Goal: Information Seeking & Learning: Learn about a topic

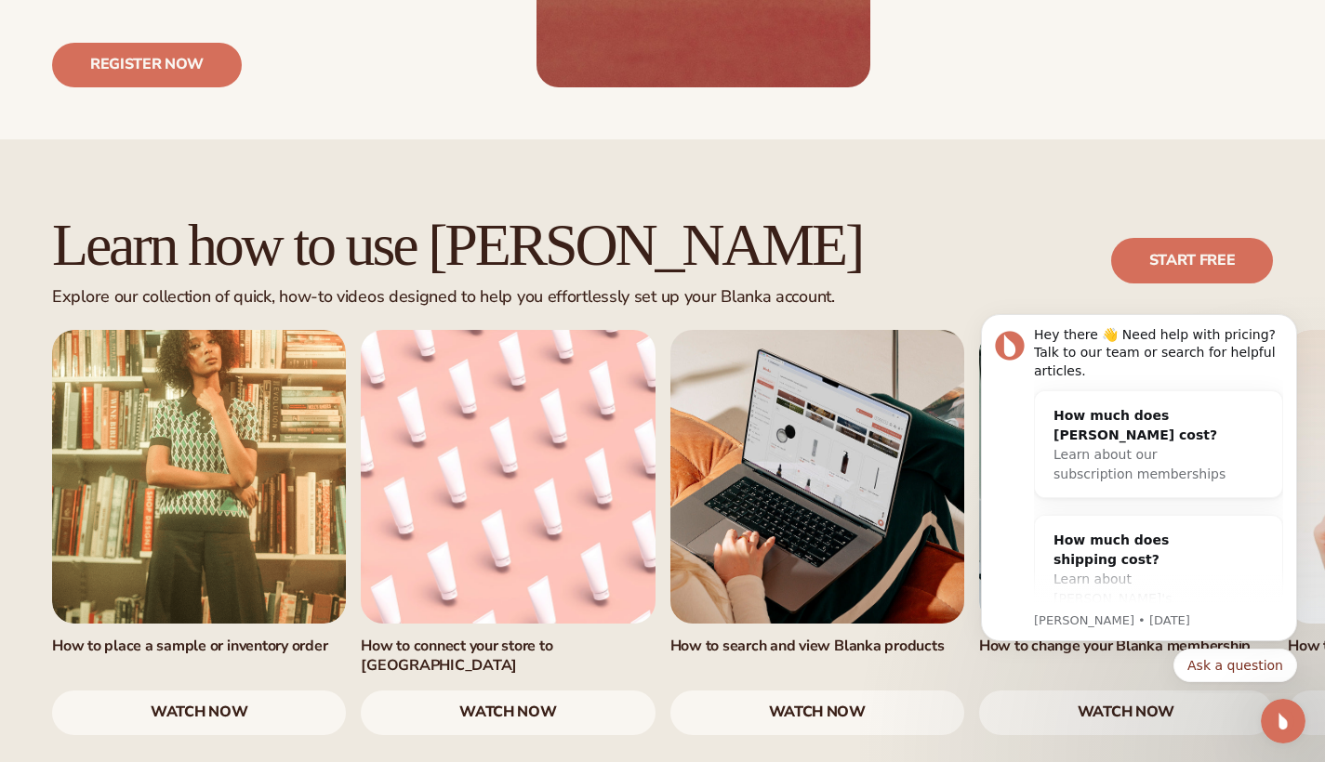
scroll to position [1086, 0]
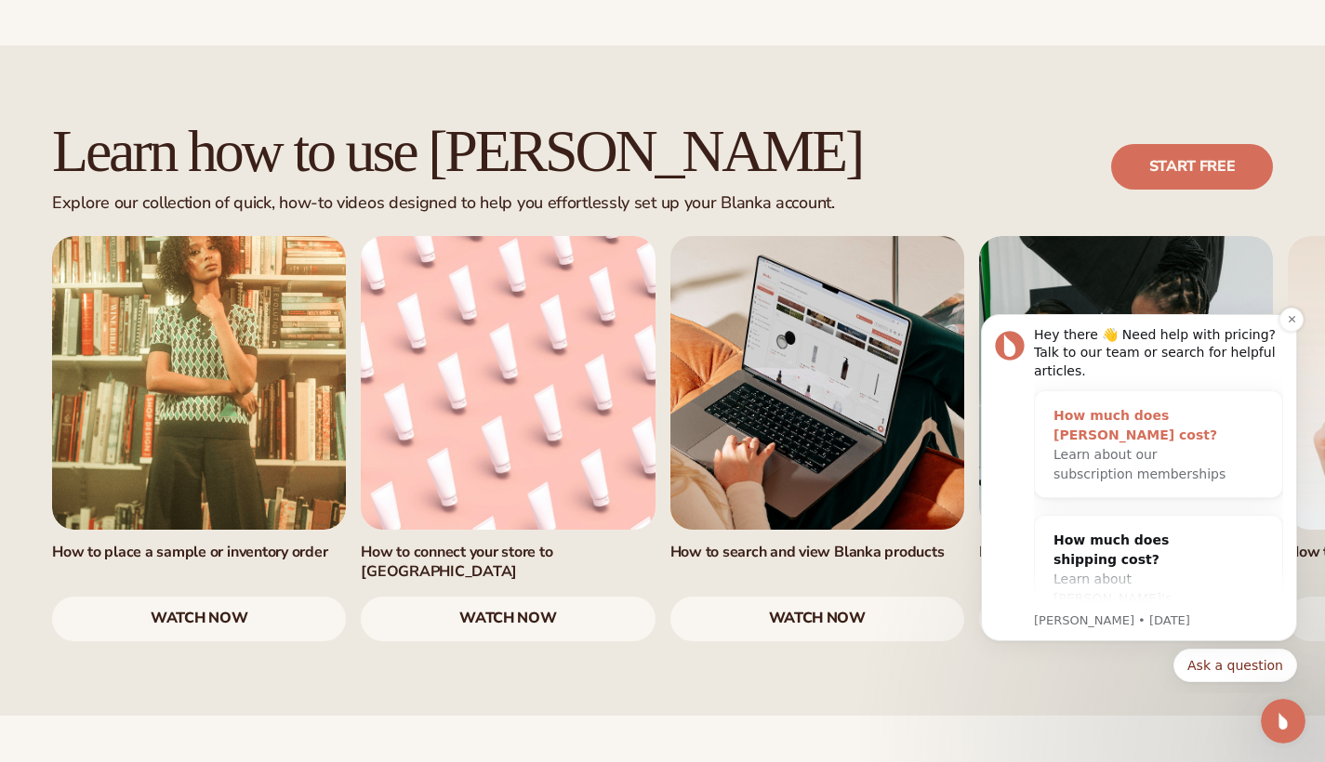
click at [1106, 454] on span "Learn about our subscription memberships" at bounding box center [1139, 464] width 172 height 34
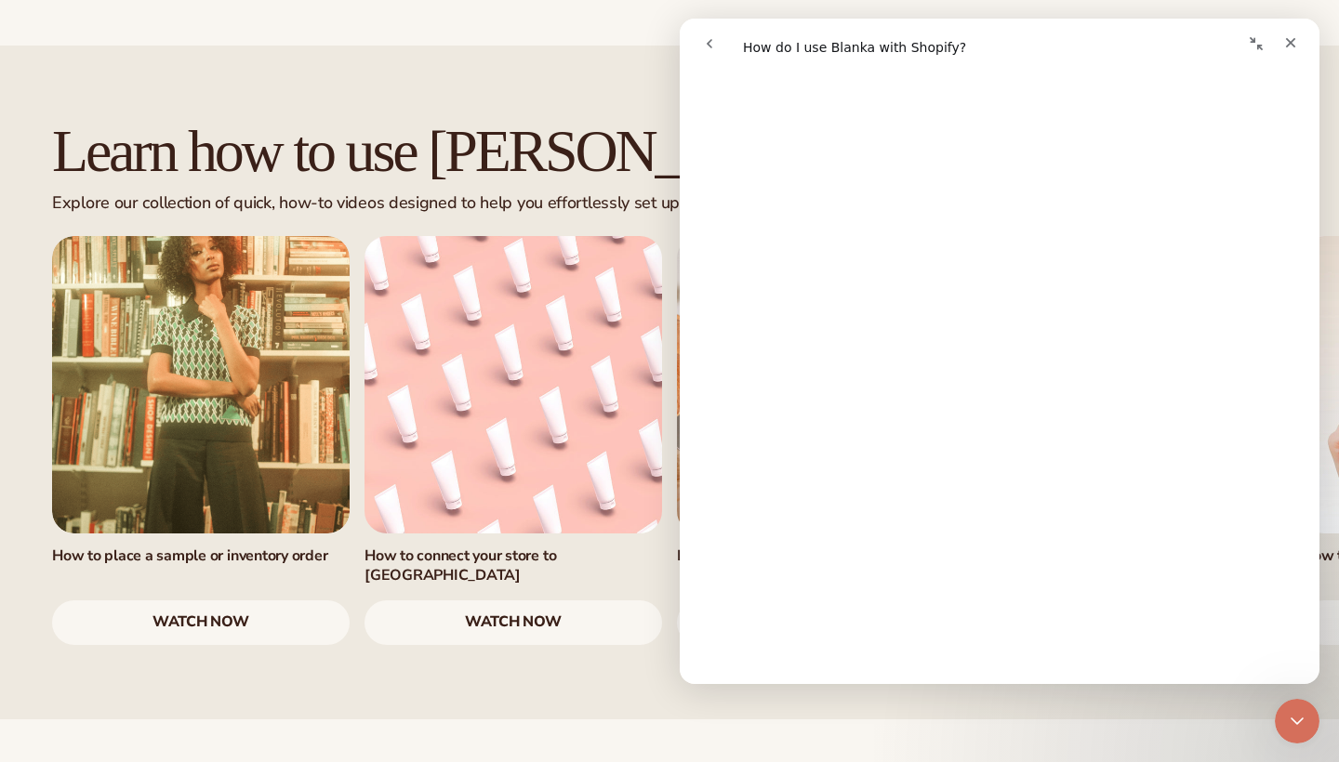
scroll to position [152, 0]
drag, startPoint x: 1314, startPoint y: 237, endPoint x: 2000, endPoint y: 304, distance: 690.2
drag, startPoint x: 1314, startPoint y: 278, endPoint x: 2000, endPoint y: 322, distance: 686.5
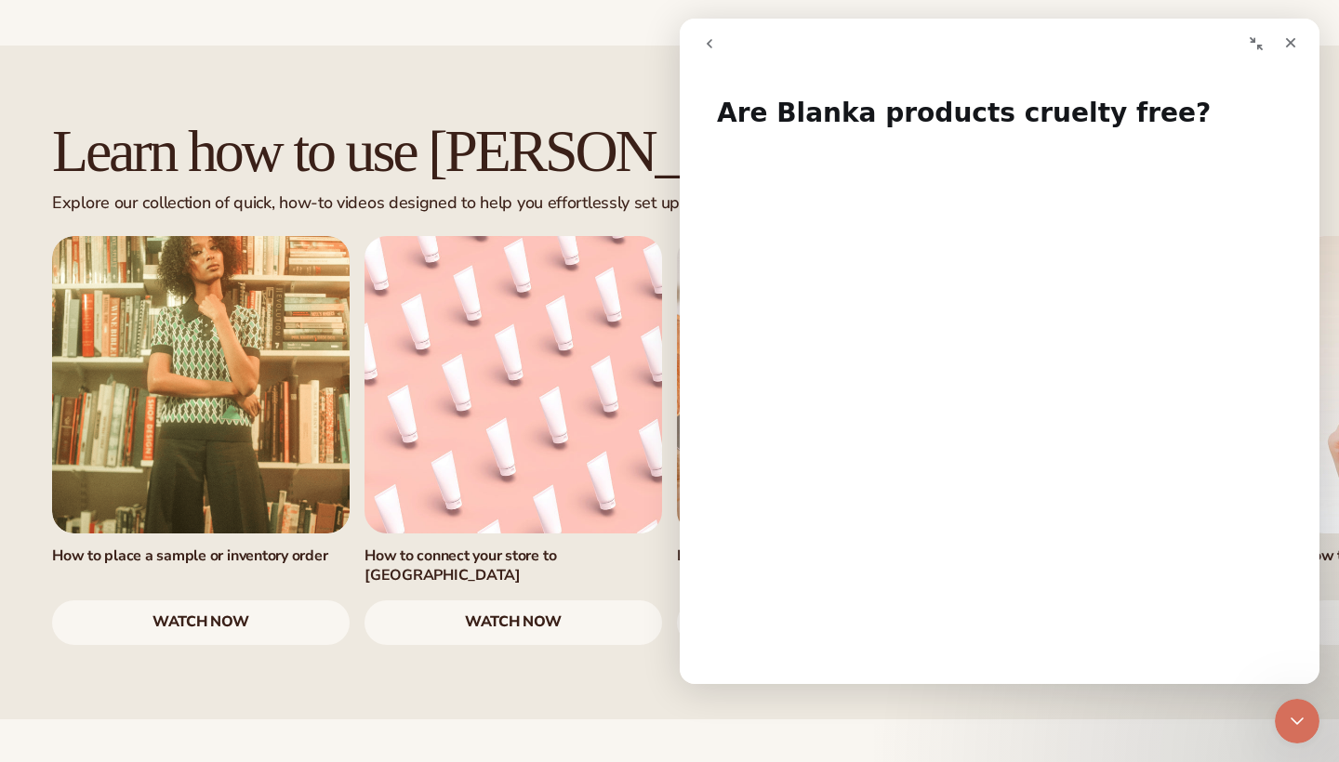
click at [614, 589] on div "Learn how to use Blanka Explore our collection of quick, how-to videos designed…" at bounding box center [669, 382] width 1339 height 673
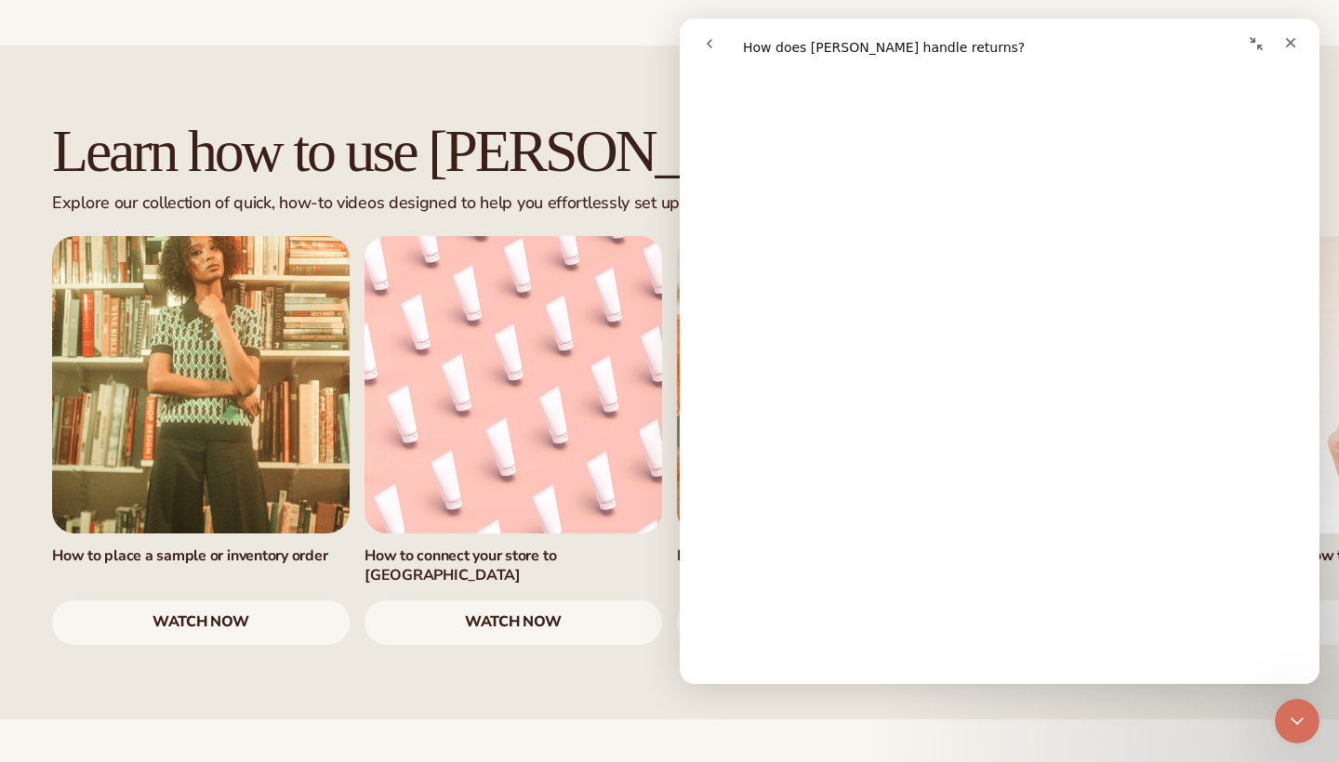
scroll to position [1339, 0]
click at [711, 39] on icon "go back" at bounding box center [709, 43] width 15 height 15
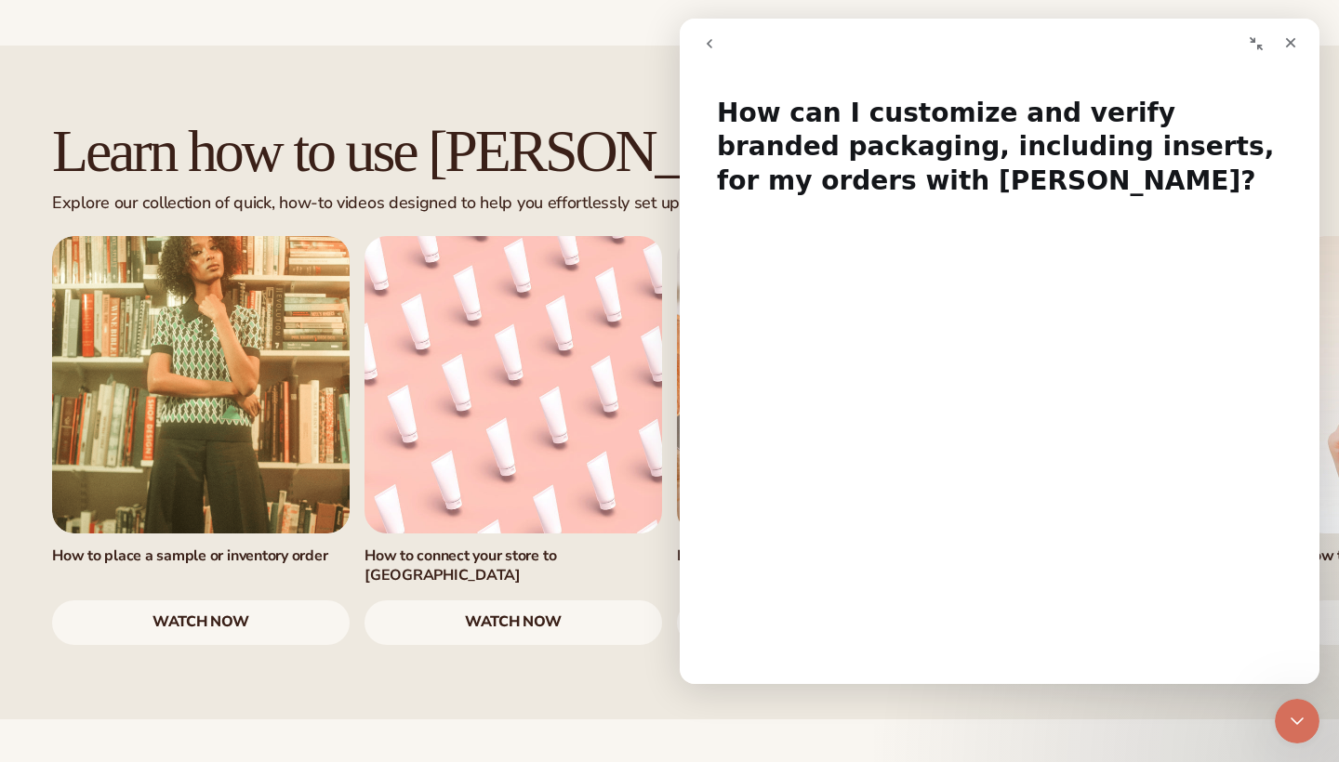
click at [714, 44] on icon "go back" at bounding box center [709, 43] width 15 height 15
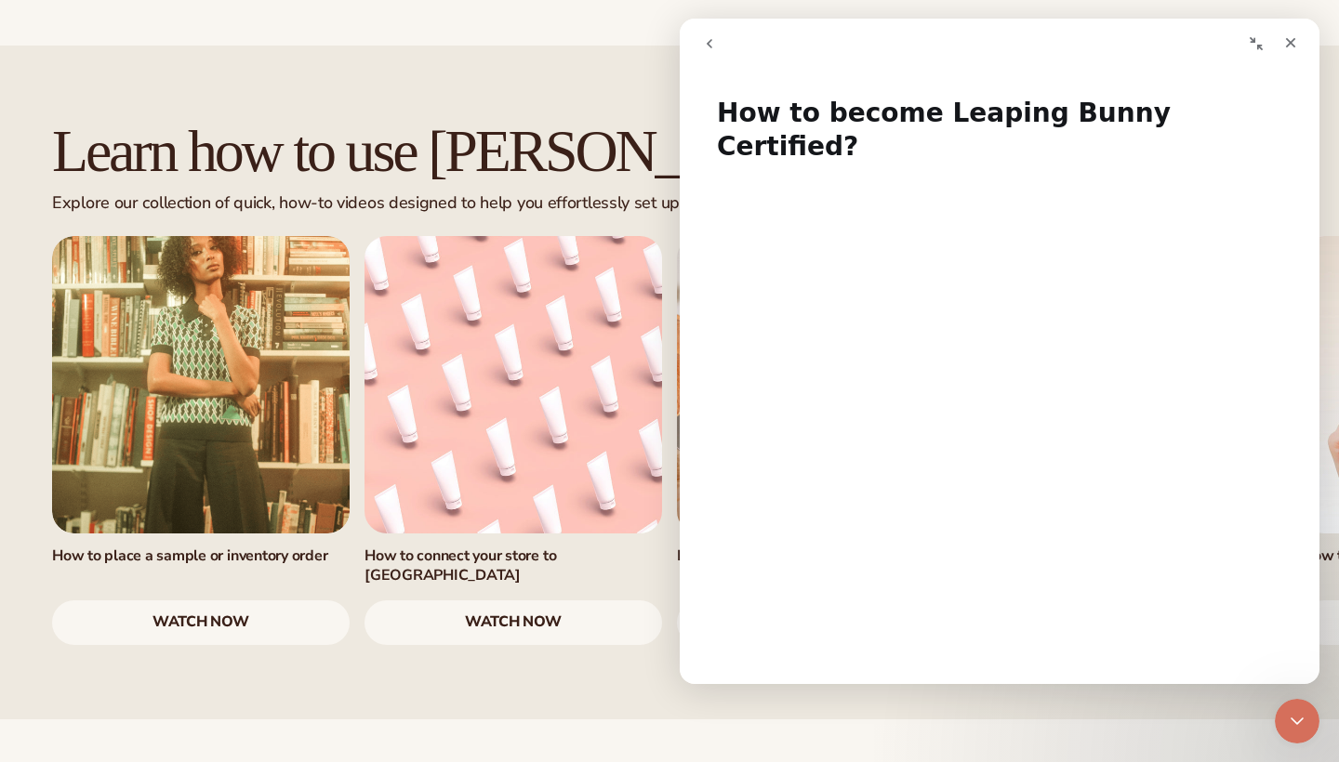
click at [699, 33] on button "go back" at bounding box center [709, 43] width 35 height 35
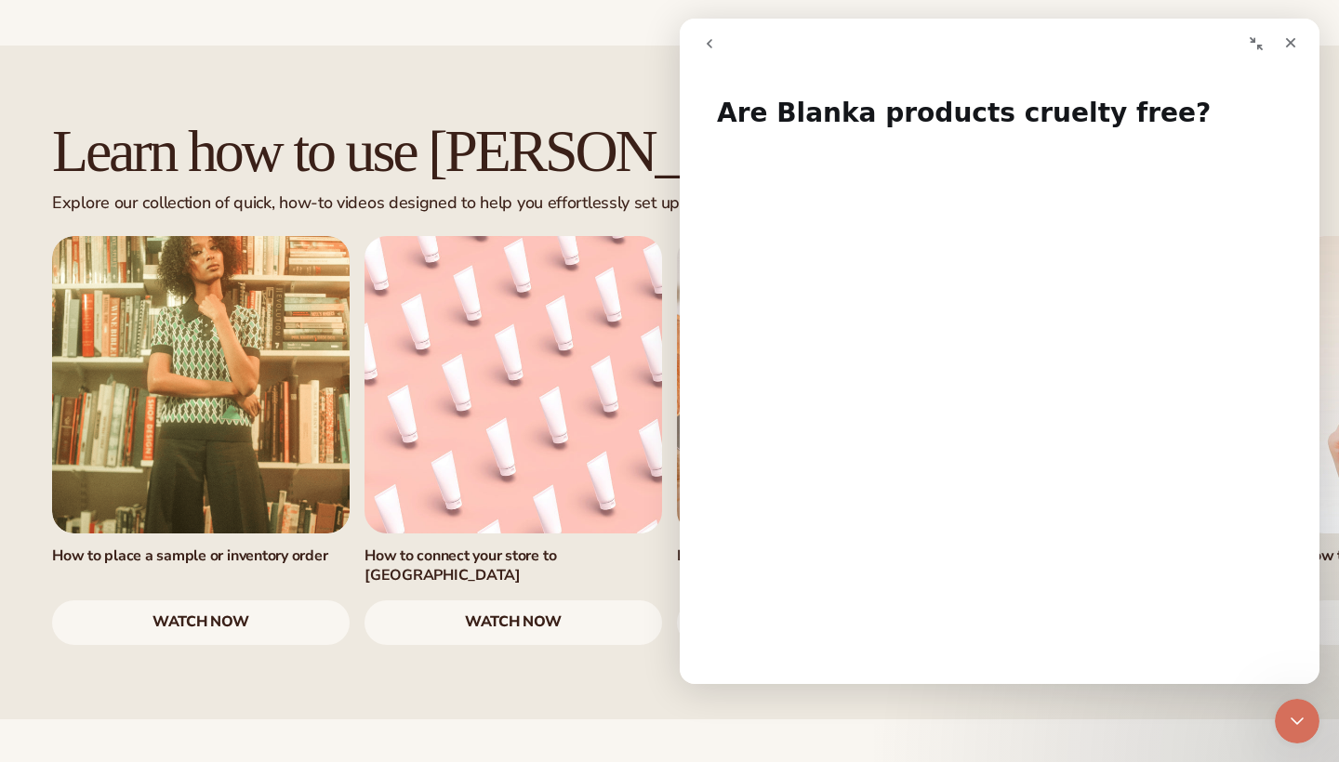
click at [695, 41] on button "go back" at bounding box center [709, 43] width 35 height 35
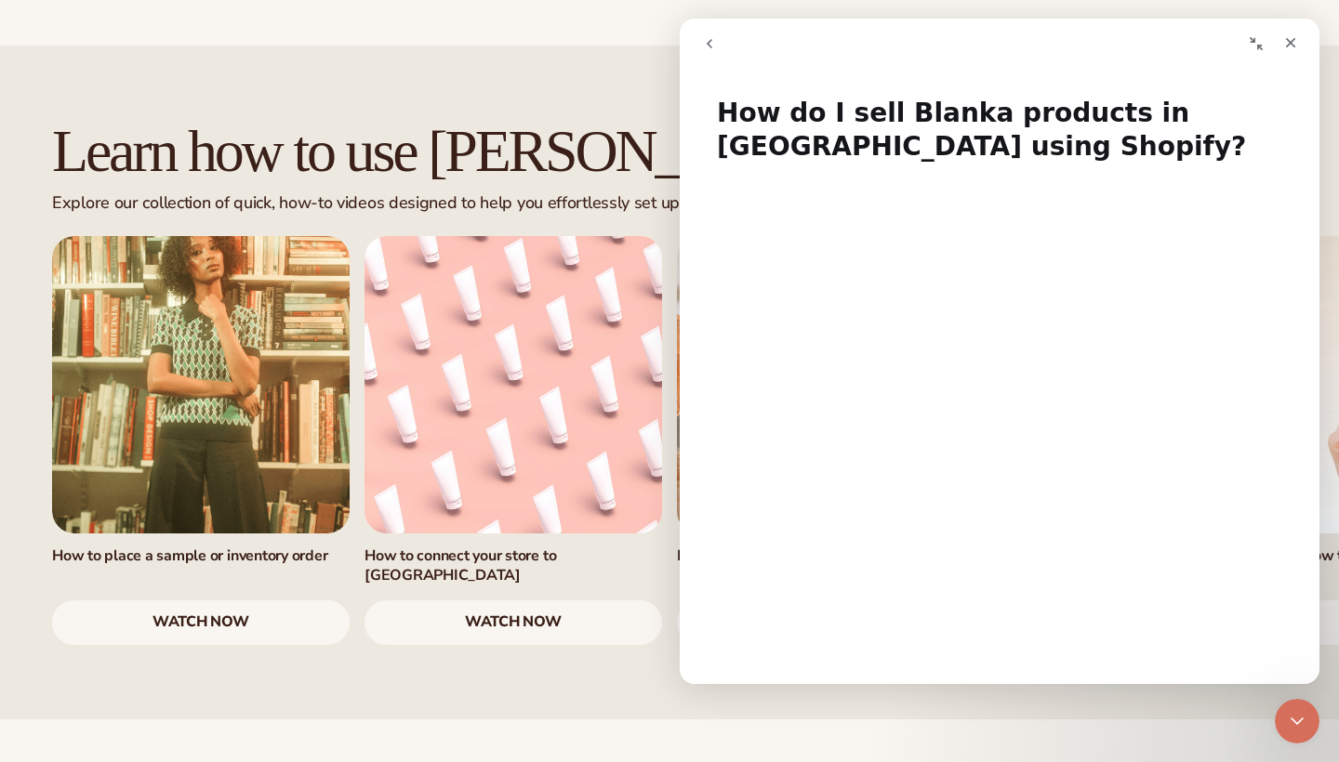
click at [380, 576] on div "Learn how to use Blanka Explore our collection of quick, how-to videos designed…" at bounding box center [669, 382] width 1339 height 673
click at [1296, 40] on icon "Close" at bounding box center [1290, 42] width 15 height 15
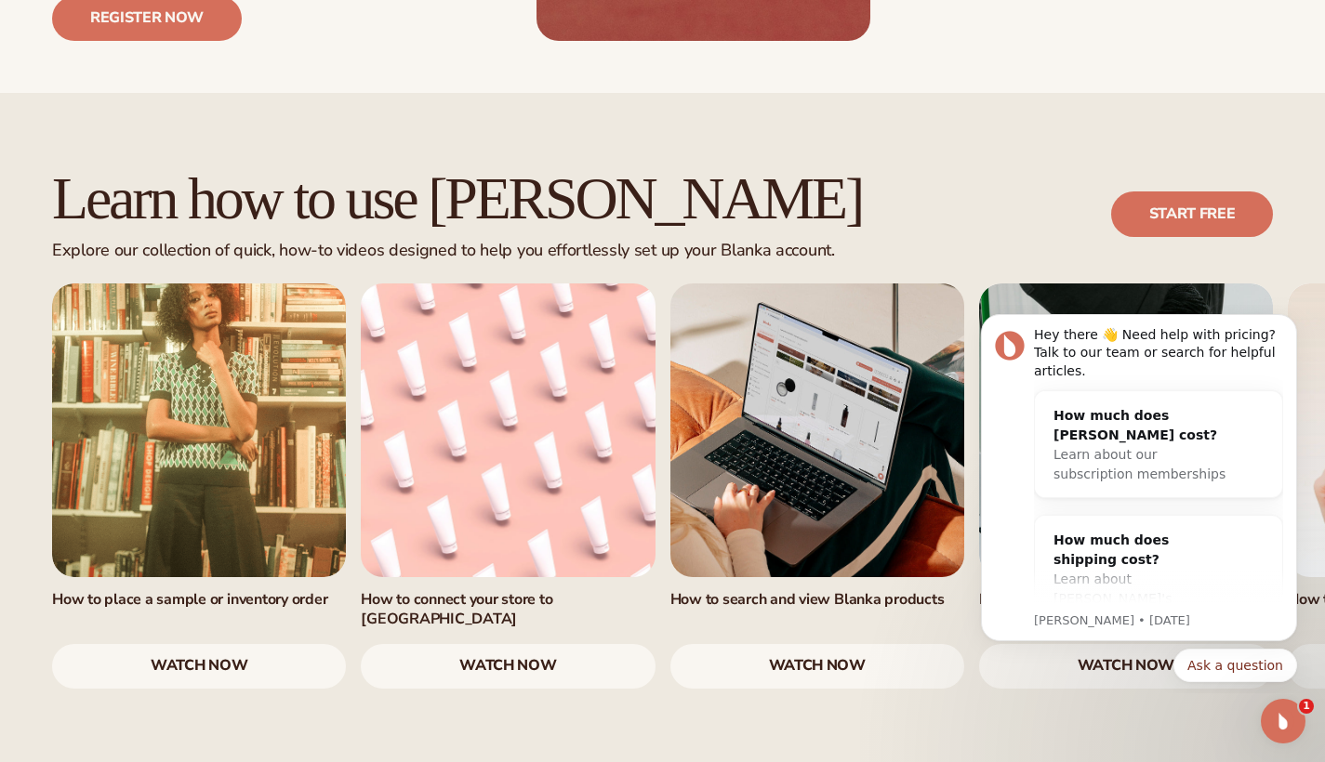
scroll to position [0, 0]
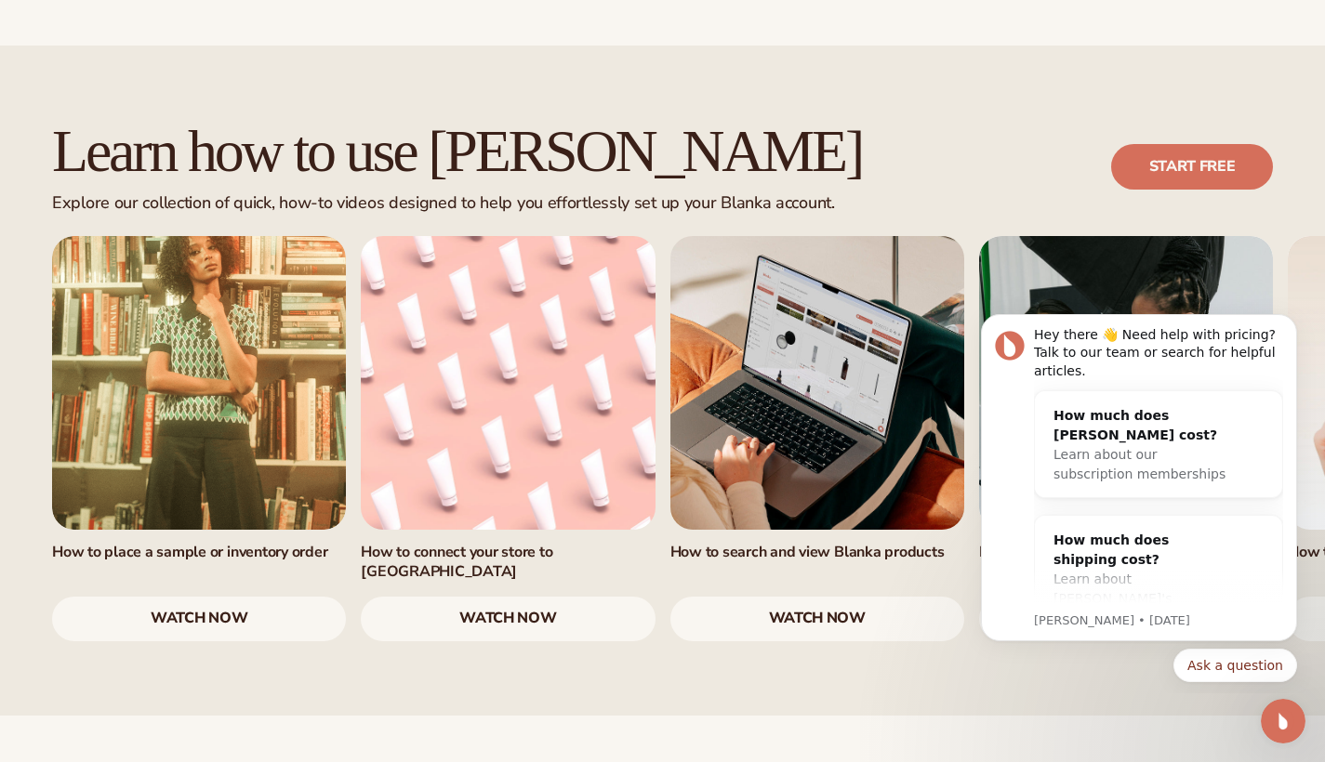
click at [244, 571] on div "Learn how to use Blanka Explore our collection of quick, how-to videos designed…" at bounding box center [662, 381] width 1325 height 670
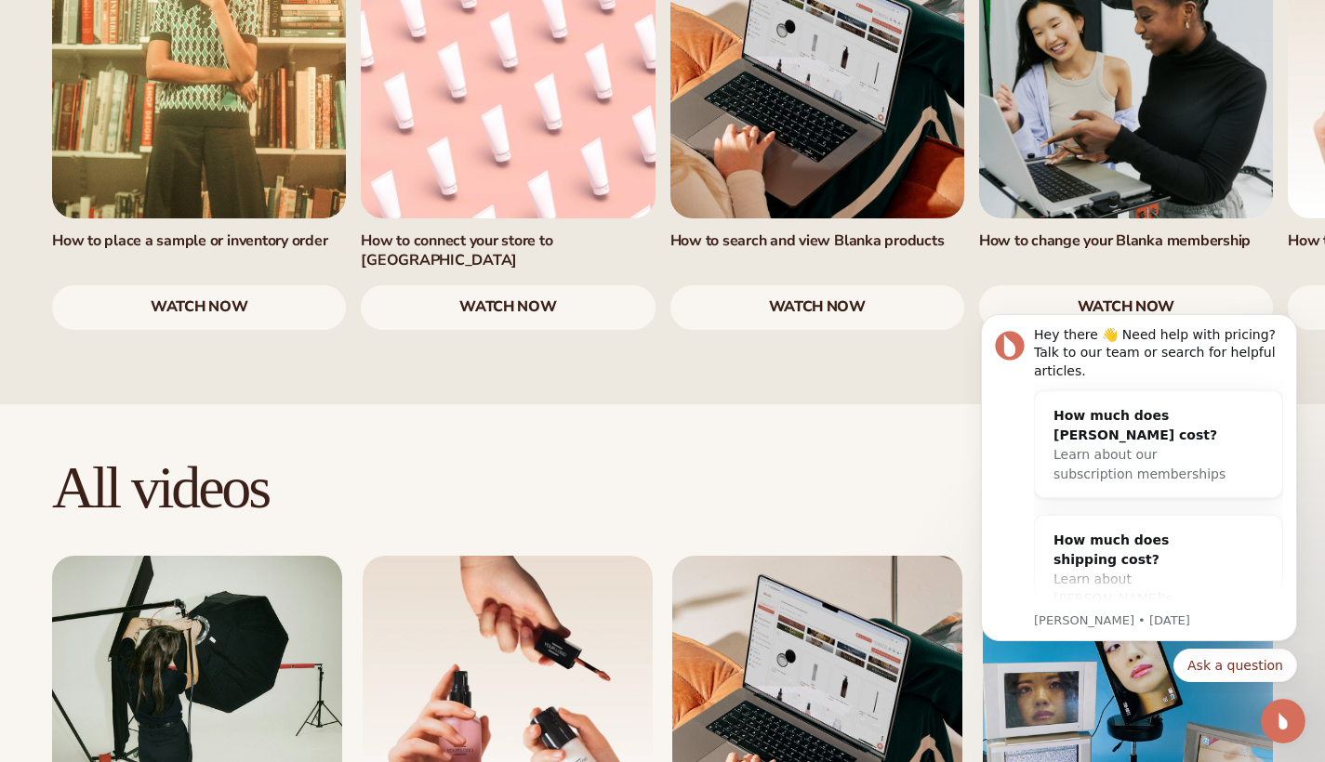
scroll to position [1398, 0]
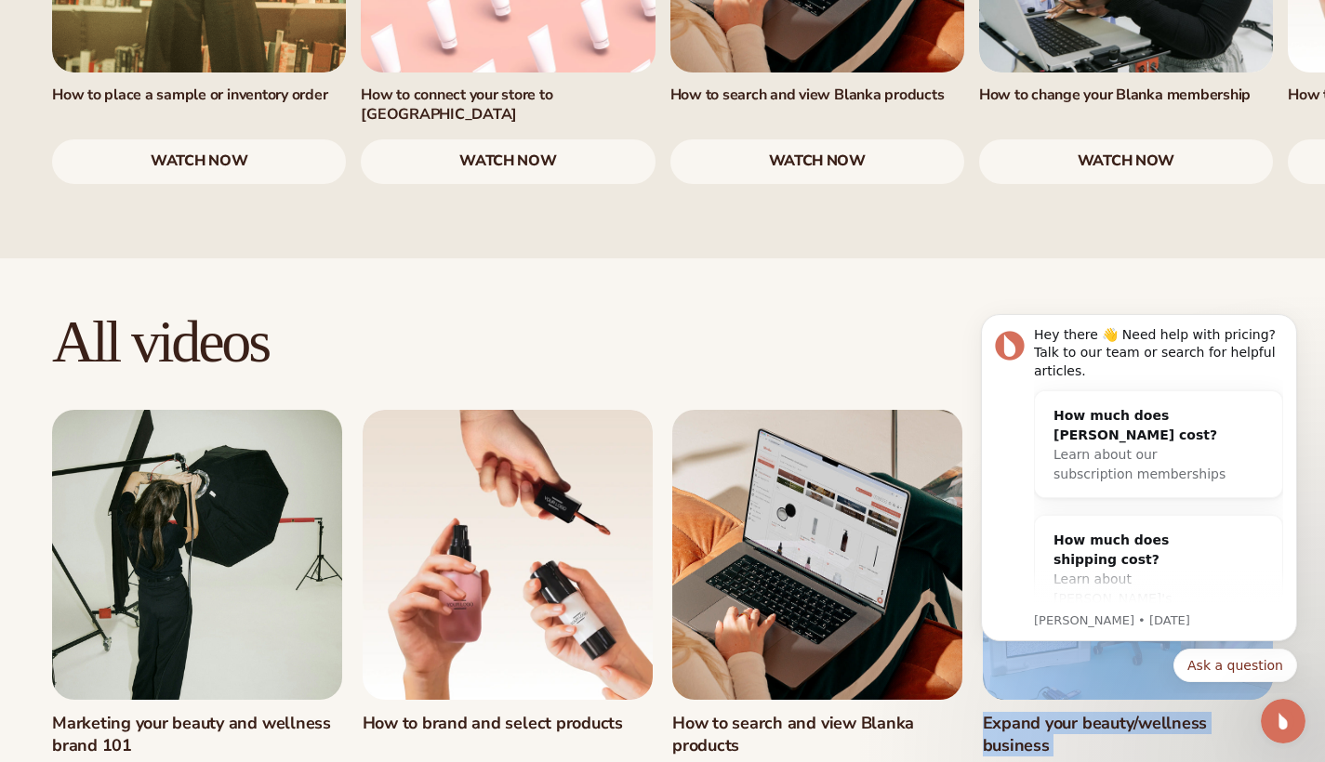
drag, startPoint x: 1265, startPoint y: 758, endPoint x: 1337, endPoint y: 751, distance: 71.9
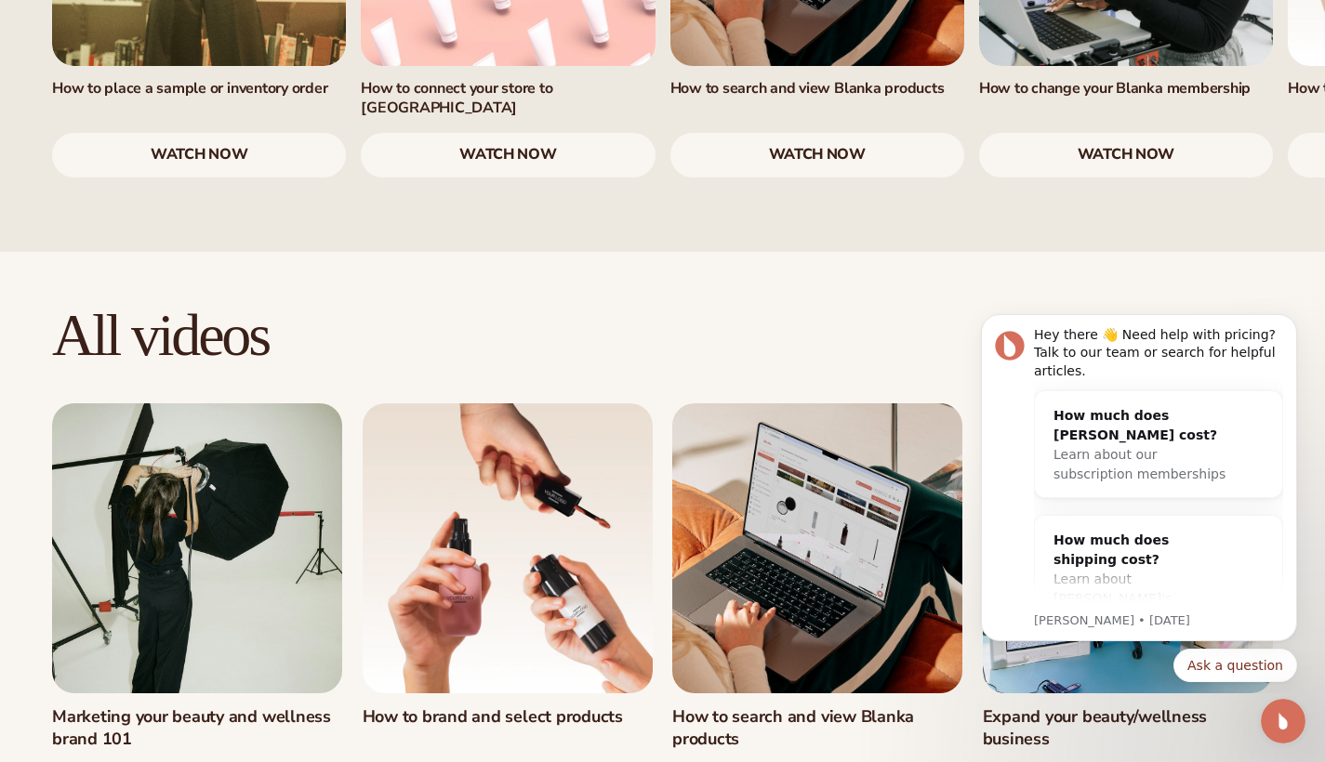
drag, startPoint x: 1149, startPoint y: 149, endPoint x: 1338, endPoint y: 328, distance: 260.4
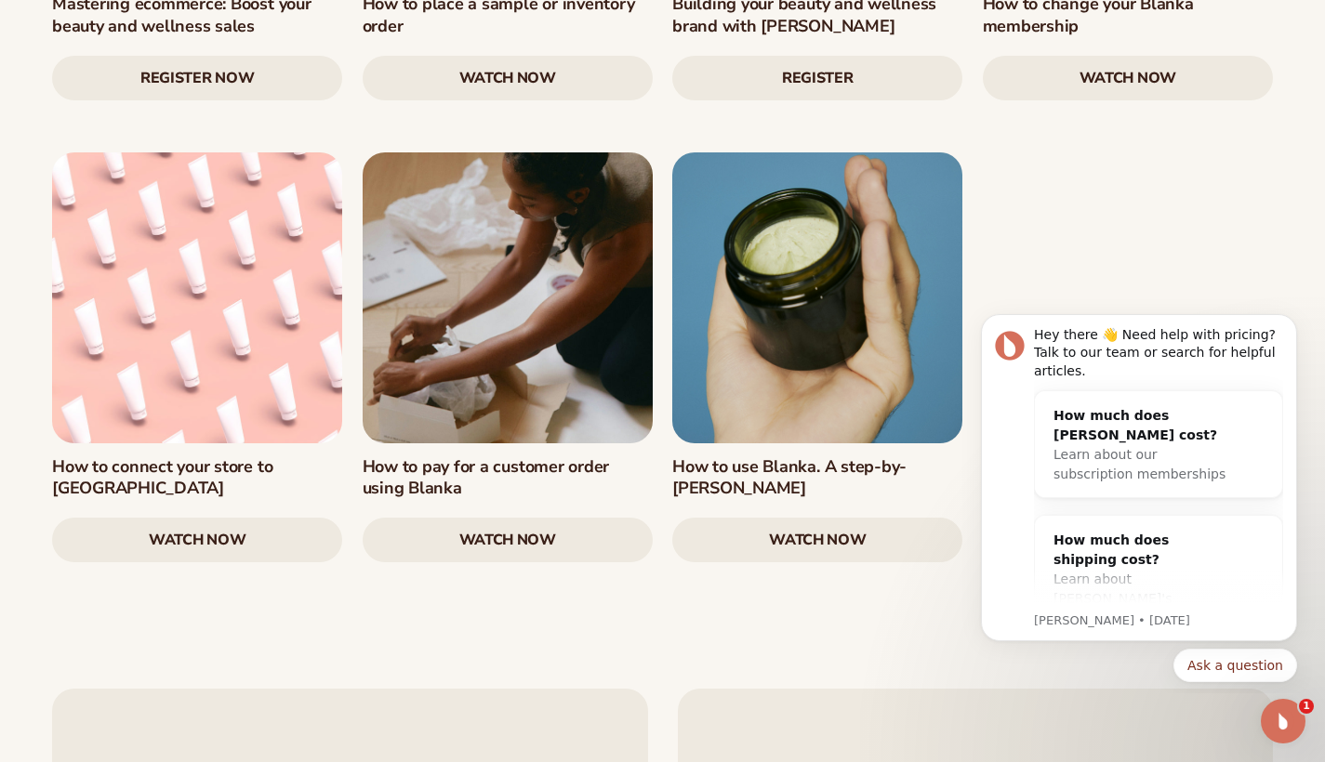
scroll to position [2719, 0]
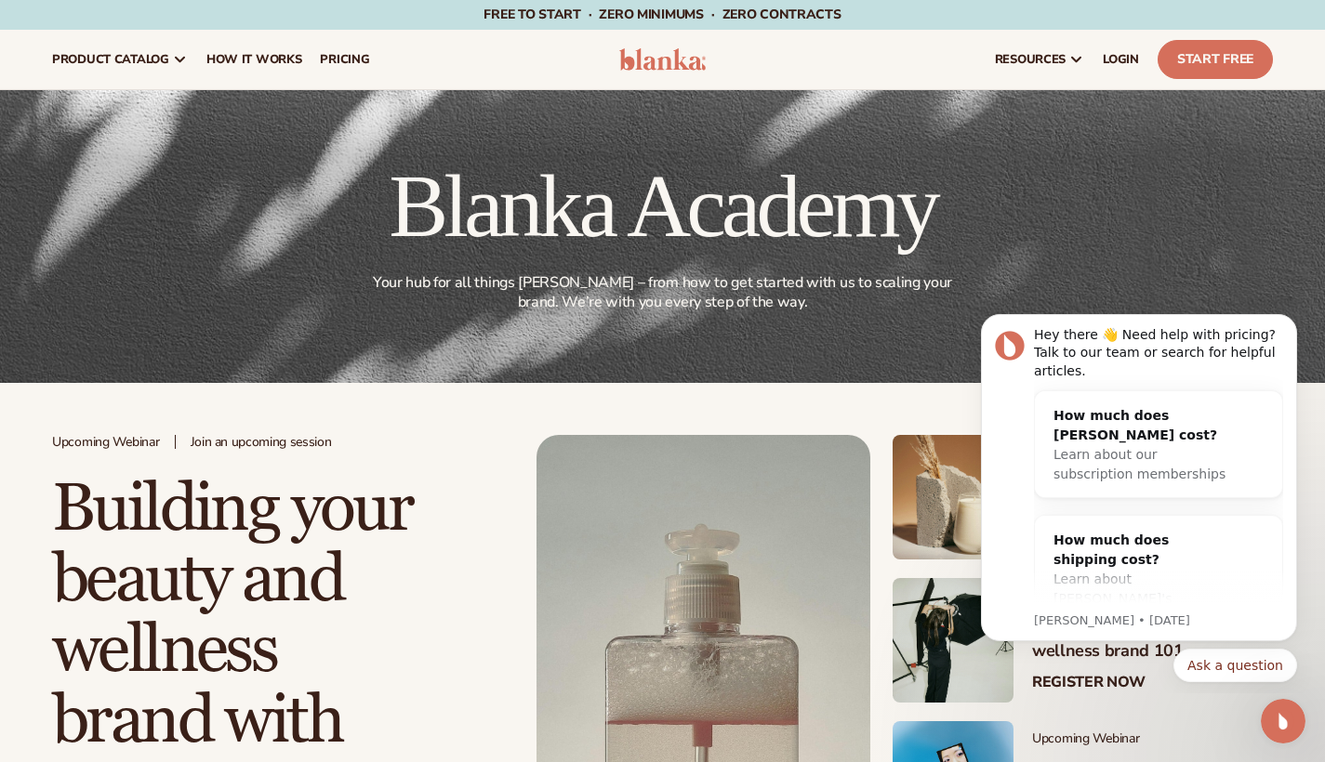
scroll to position [0, 0]
click at [333, 67] on span "pricing" at bounding box center [344, 59] width 49 height 15
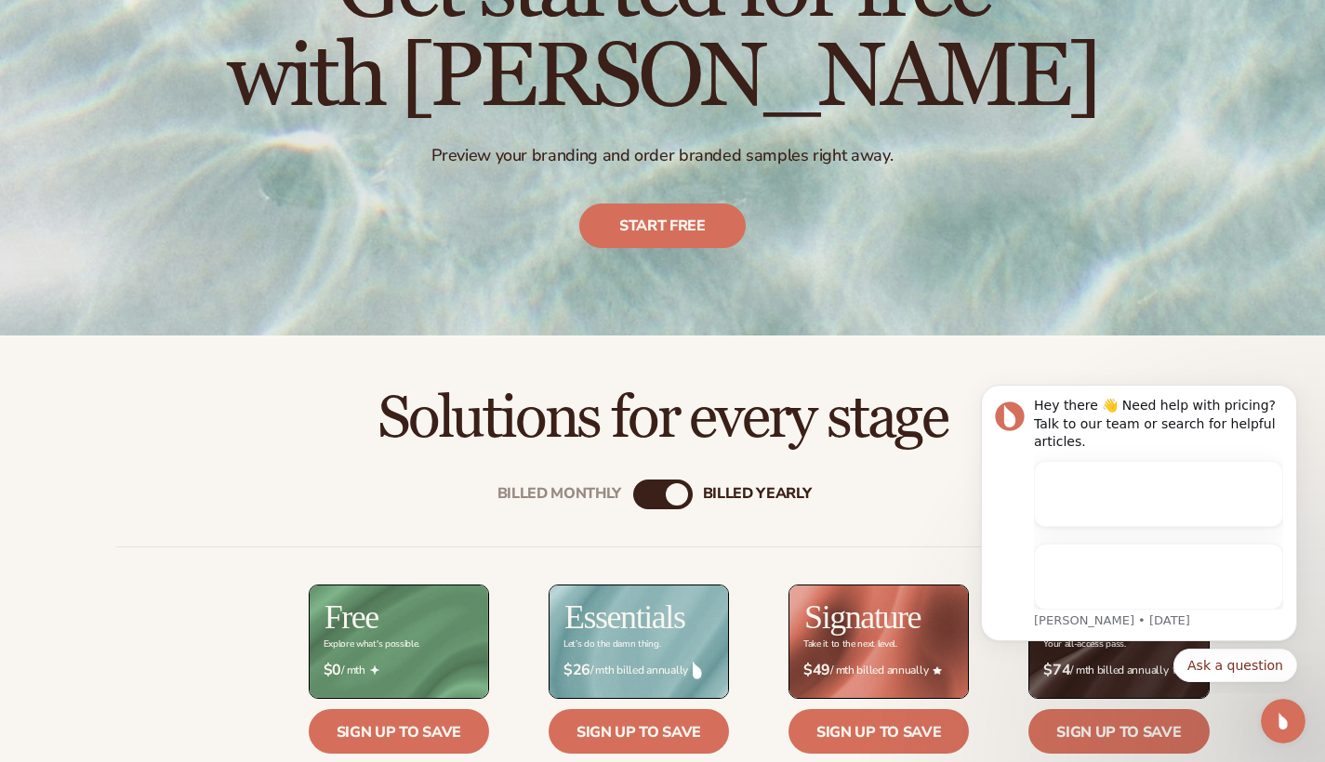
scroll to position [237, 0]
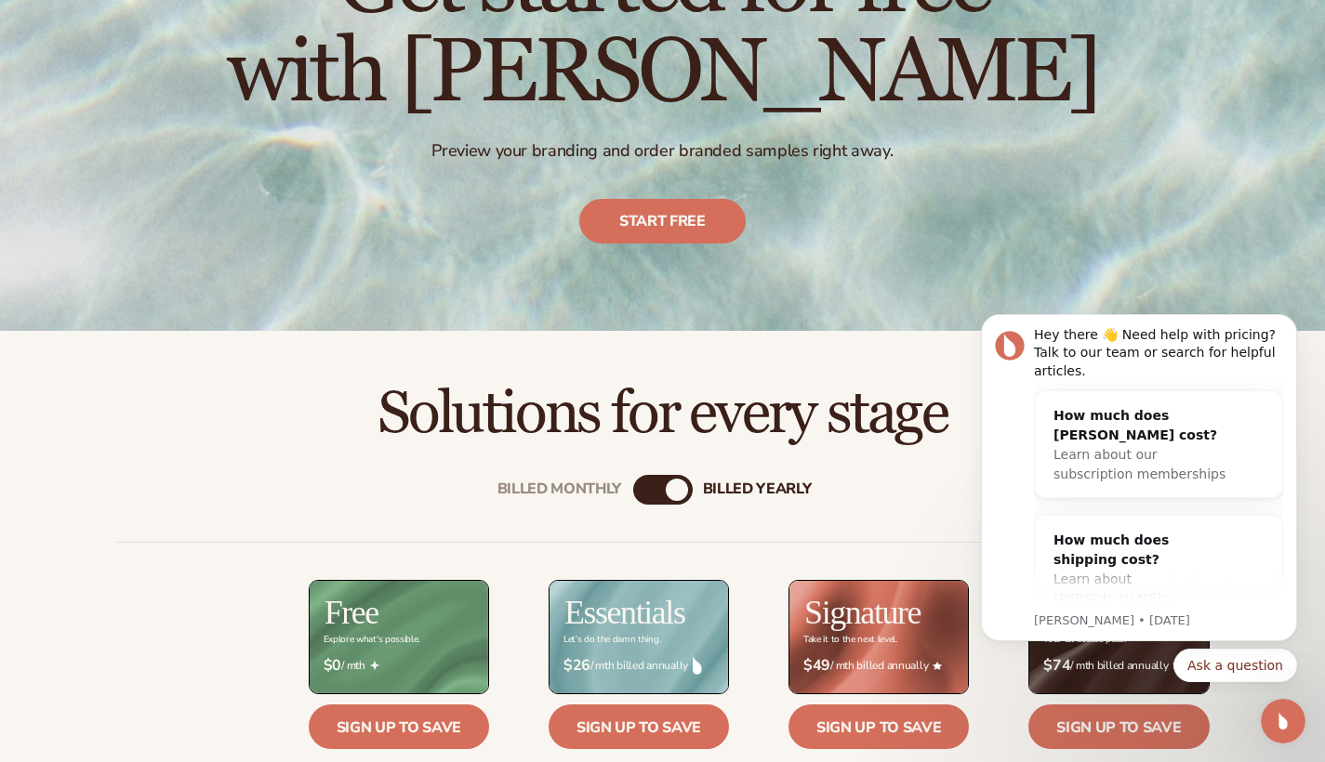
click at [670, 496] on div "billed Yearly" at bounding box center [677, 490] width 22 height 22
click at [670, 491] on div "billed Yearly" at bounding box center [677, 490] width 22 height 22
click at [587, 487] on div "Billed Monthly" at bounding box center [559, 490] width 125 height 18
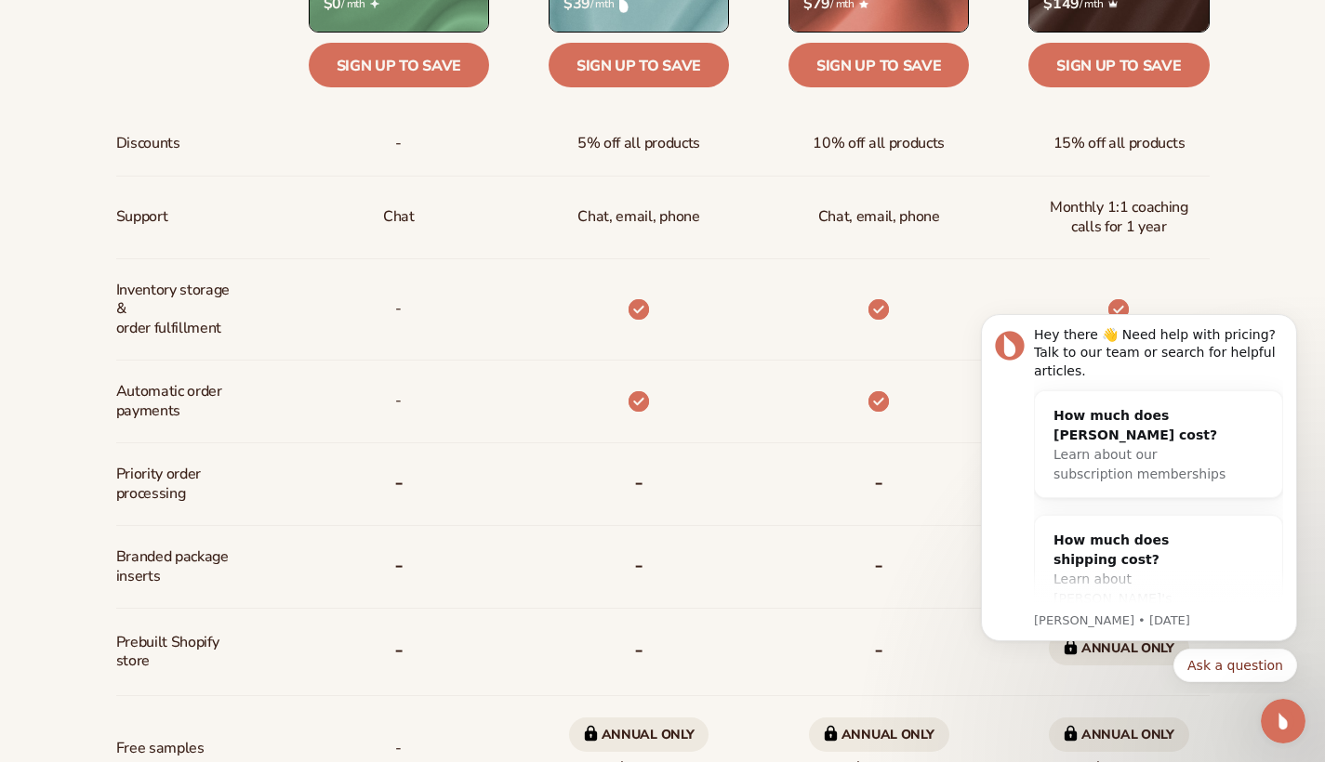
scroll to position [920, 0]
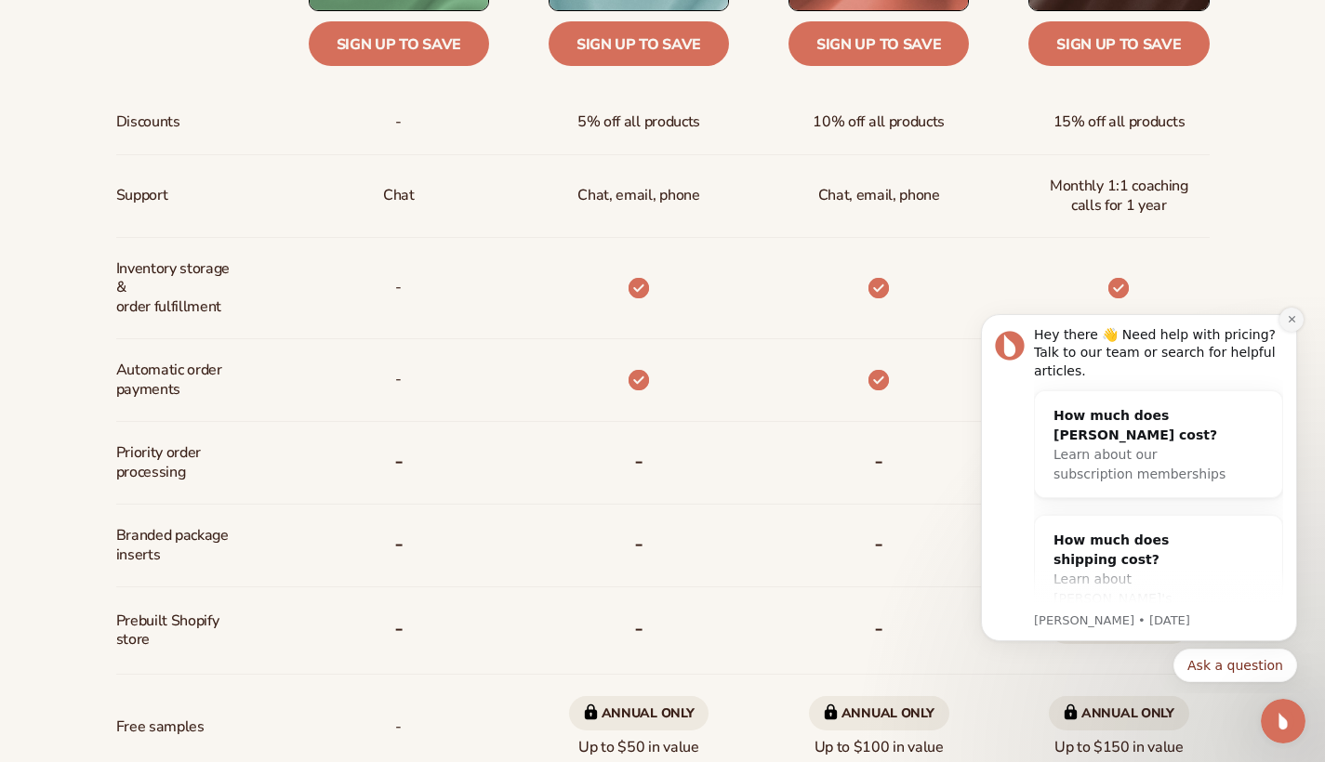
click at [1289, 317] on icon "Dismiss notification" at bounding box center [1292, 319] width 10 height 10
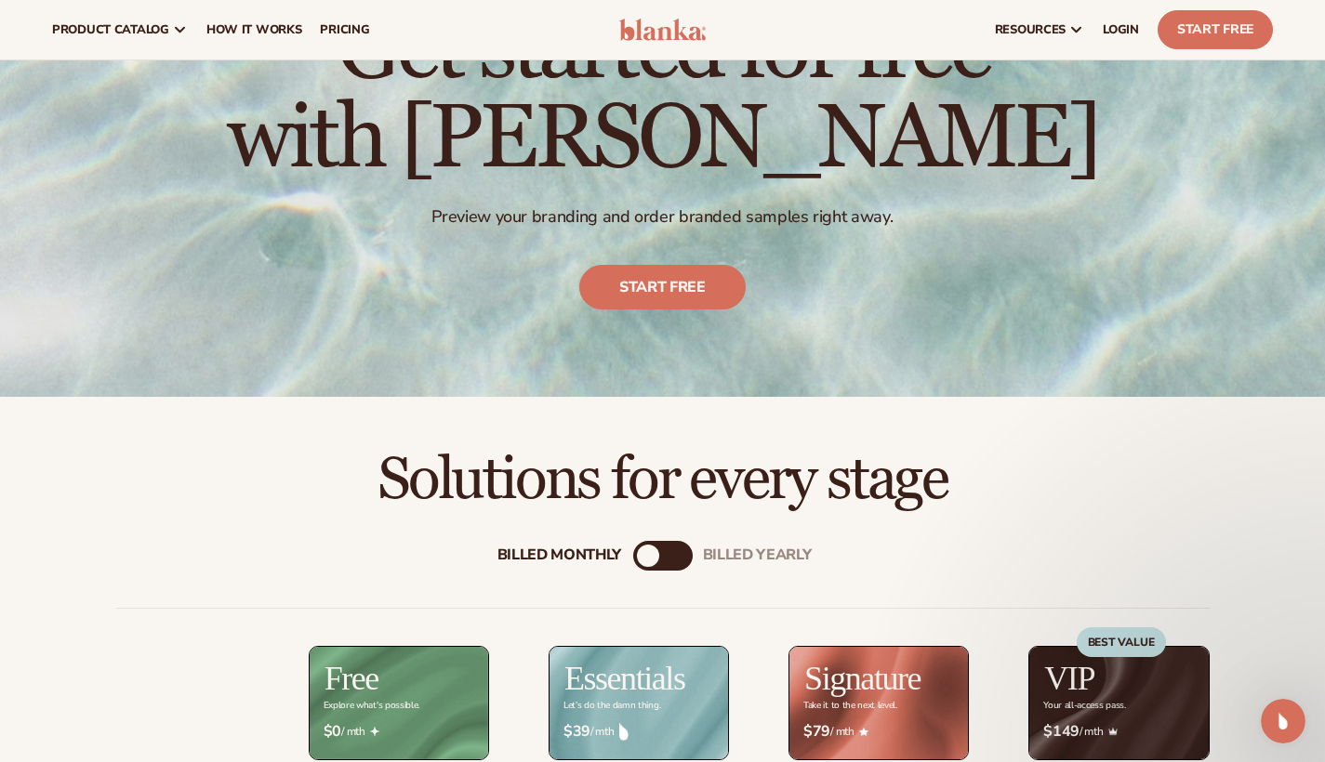
scroll to position [166, 0]
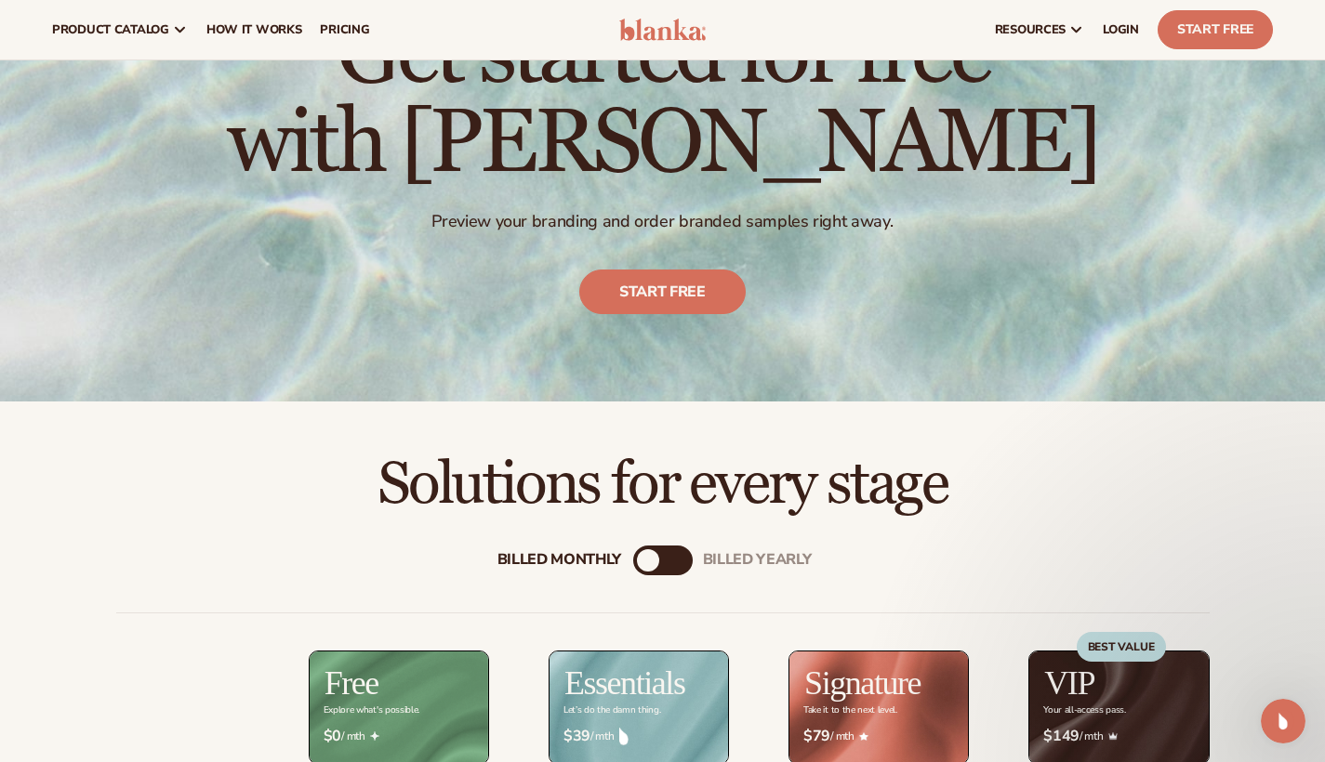
click at [673, 557] on div "billed Yearly" at bounding box center [681, 560] width 22 height 22
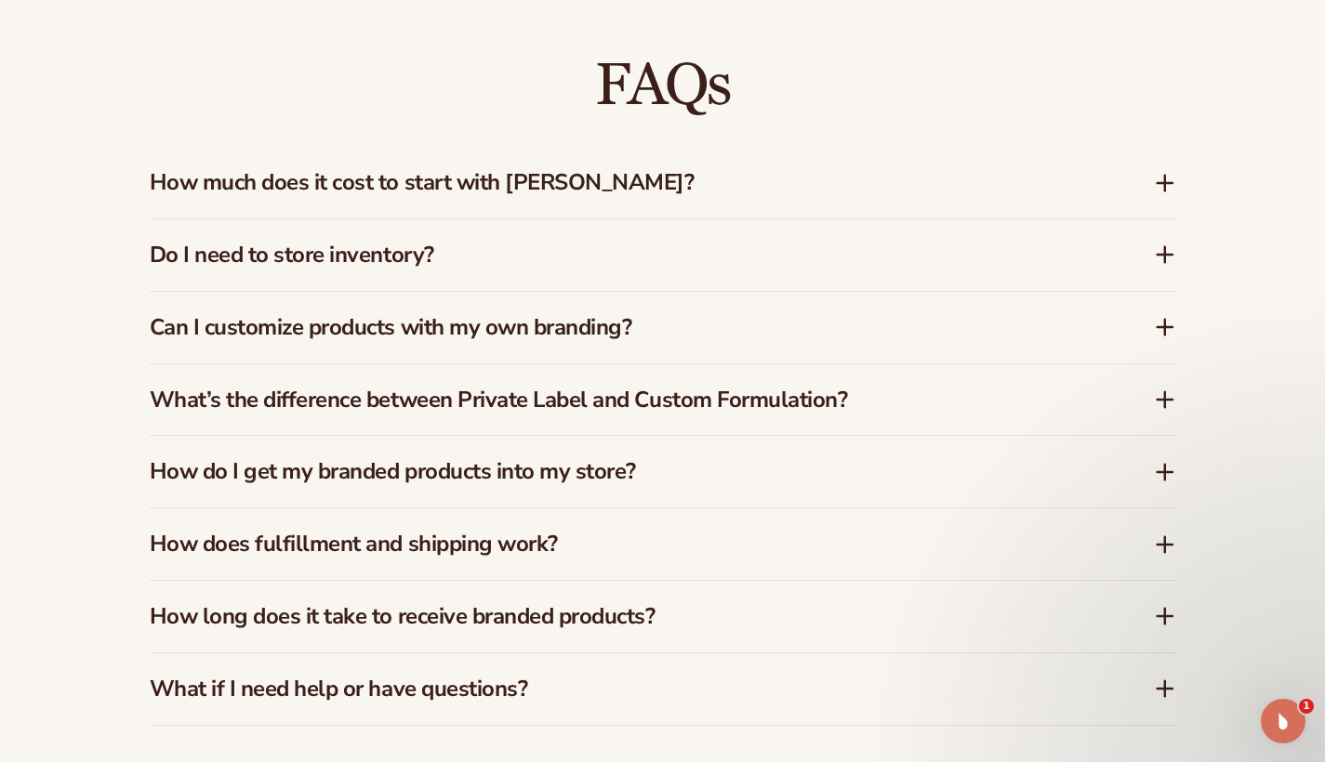
scroll to position [2684, 0]
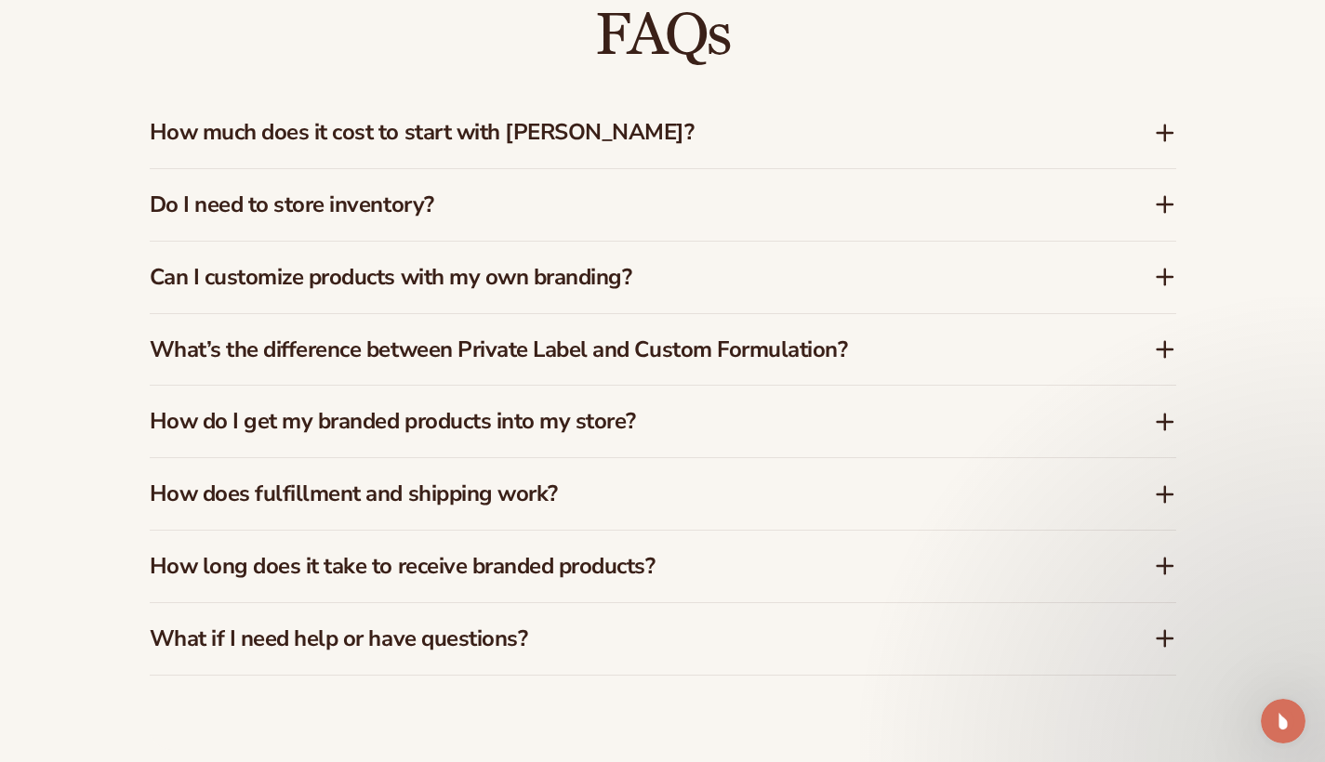
click at [289, 408] on h3 "How do I get my branded products into my store?" at bounding box center [624, 421] width 948 height 27
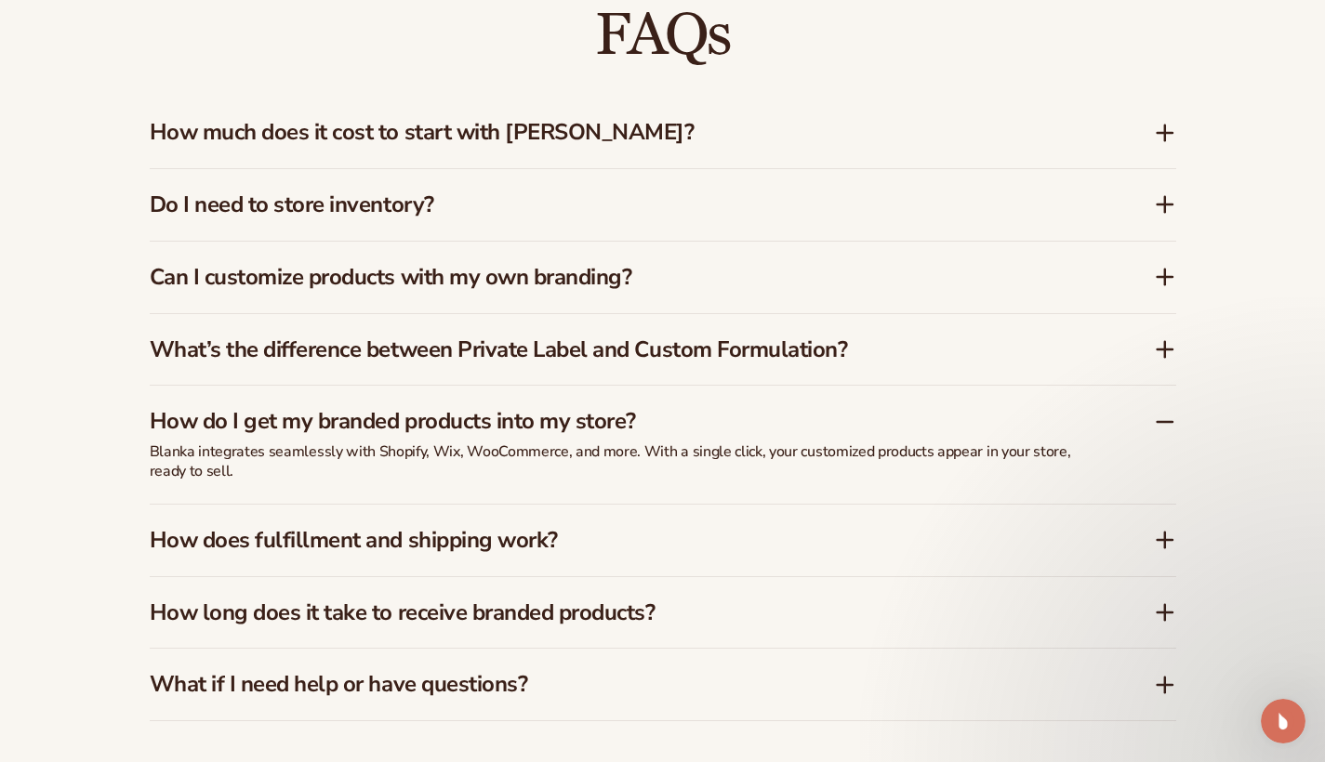
click at [335, 527] on h3 "How does fulfillment and shipping work?" at bounding box center [624, 540] width 948 height 27
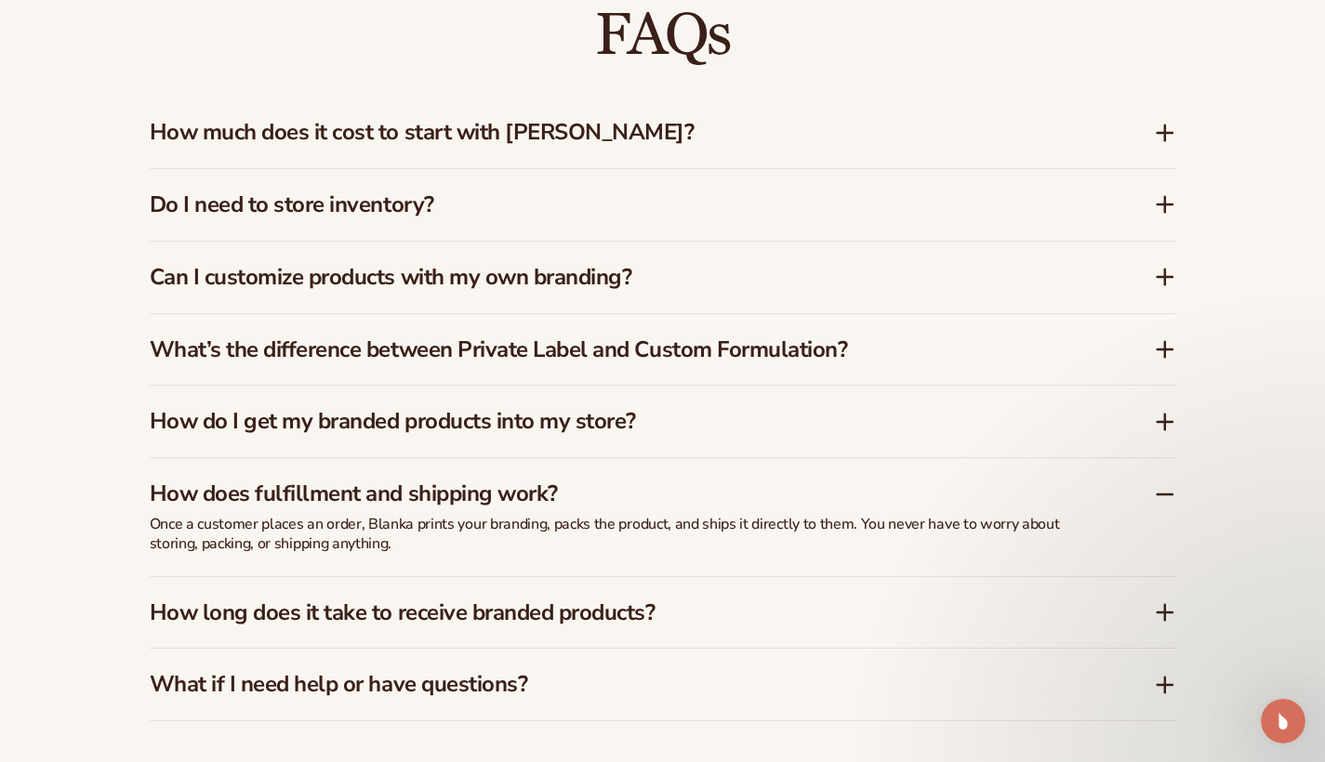
click at [393, 600] on h3 "How long does it take to receive branded products?" at bounding box center [624, 613] width 948 height 27
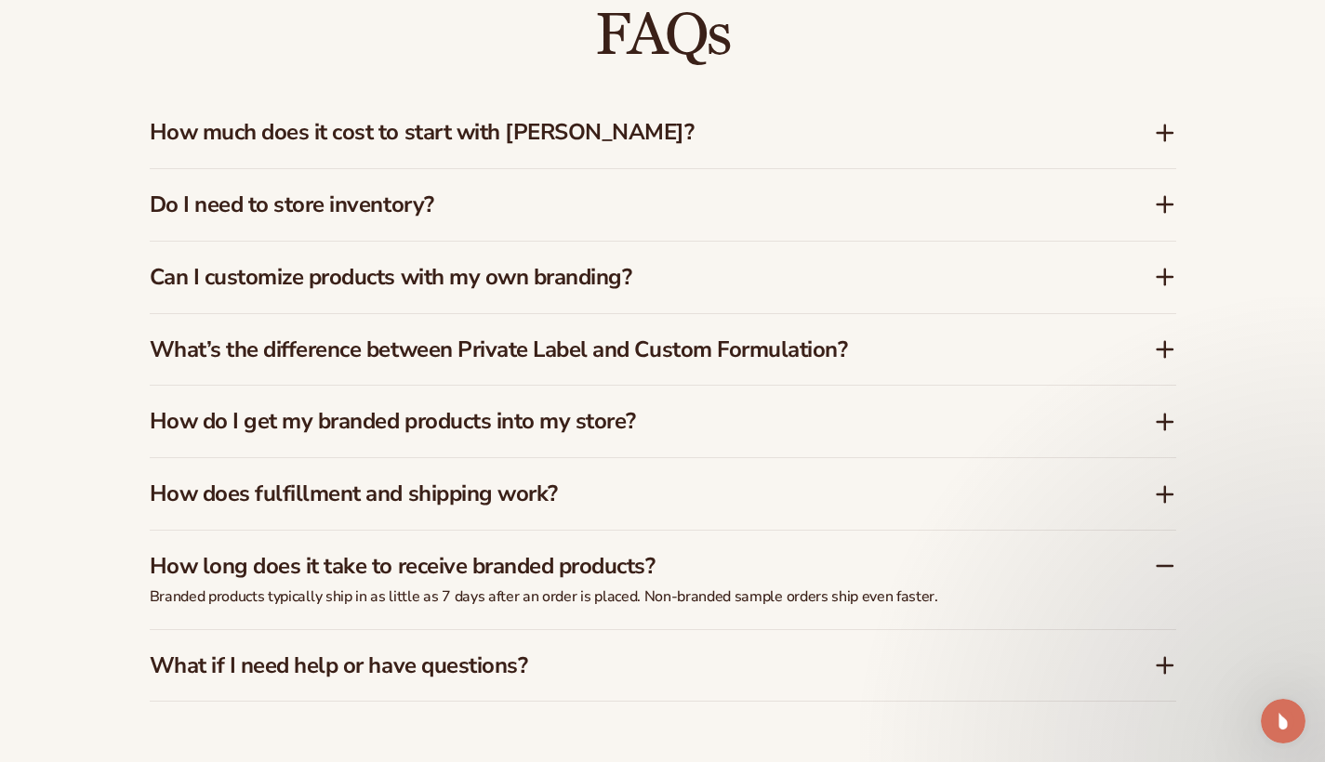
click at [461, 653] on h3 "What if I need help or have questions?" at bounding box center [624, 666] width 948 height 27
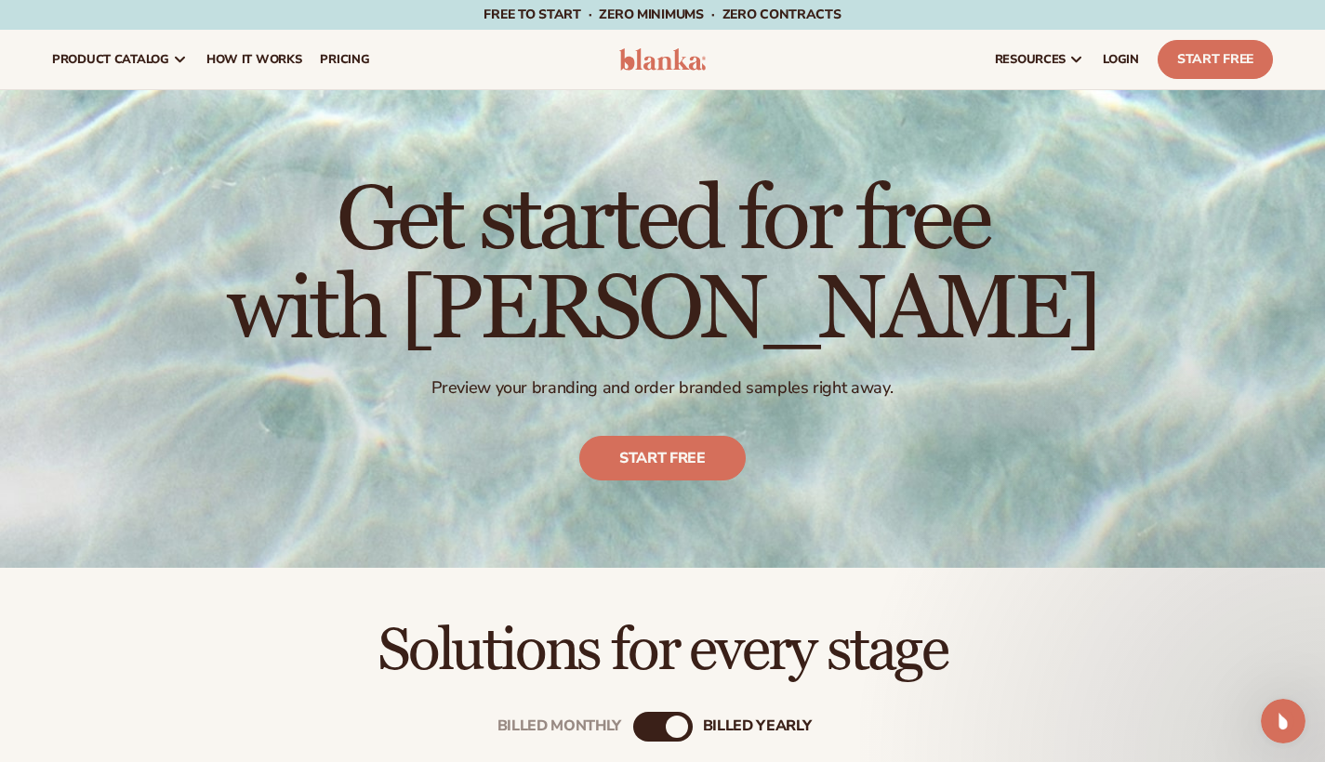
scroll to position [0, 0]
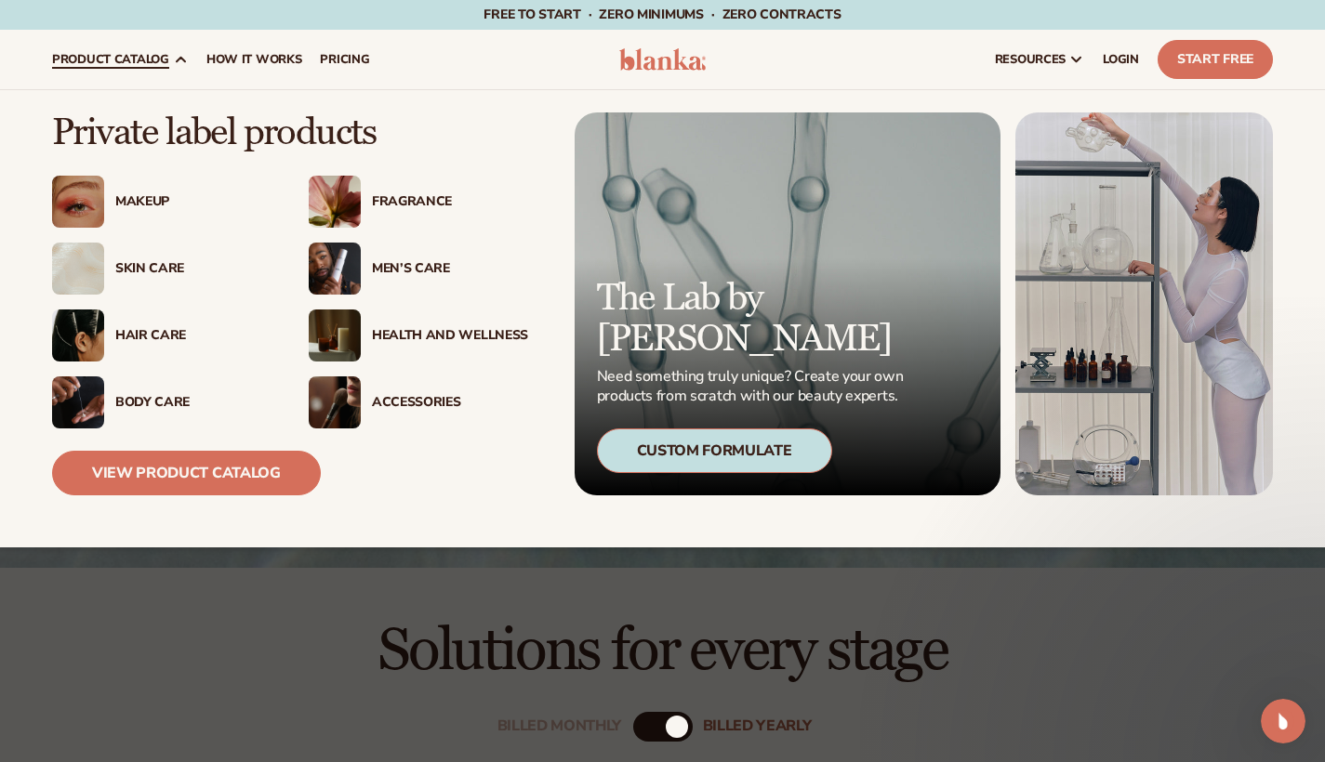
click at [78, 205] on img at bounding box center [78, 202] width 52 height 52
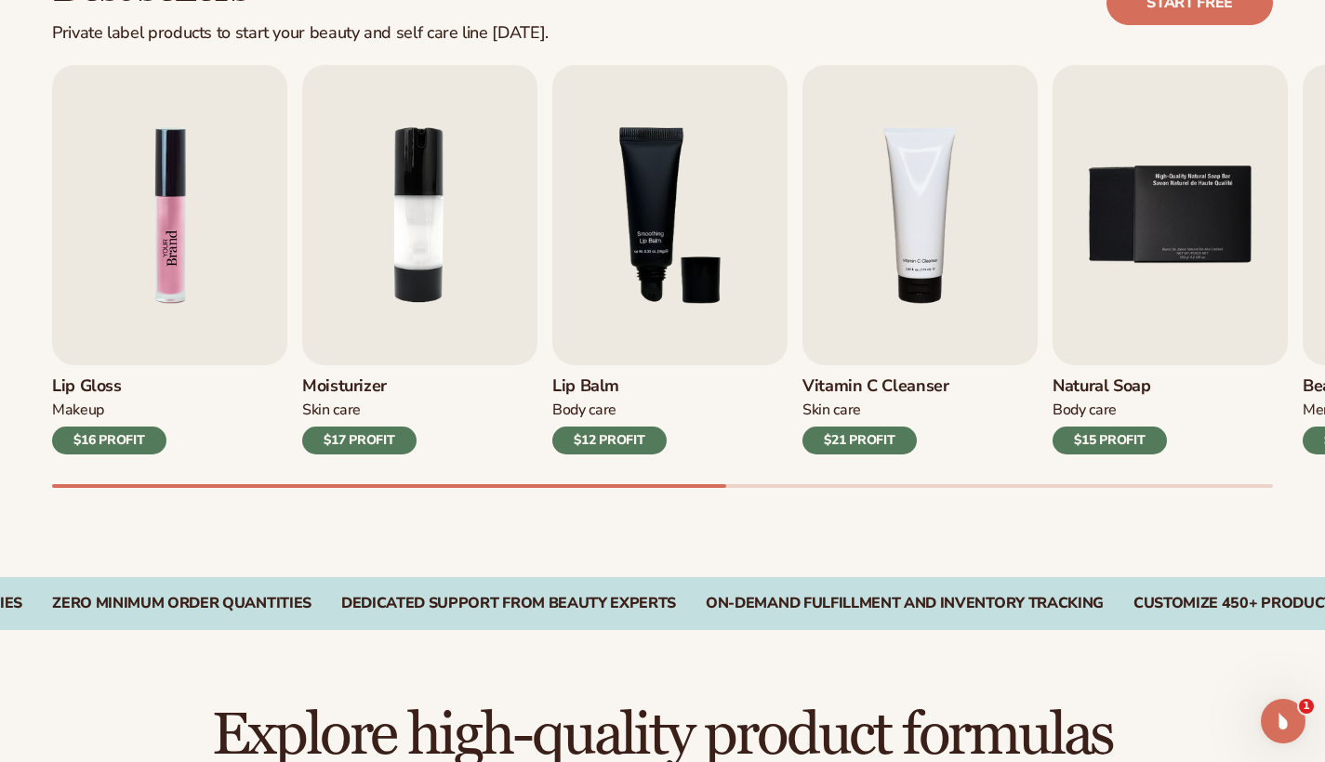
scroll to position [596, 0]
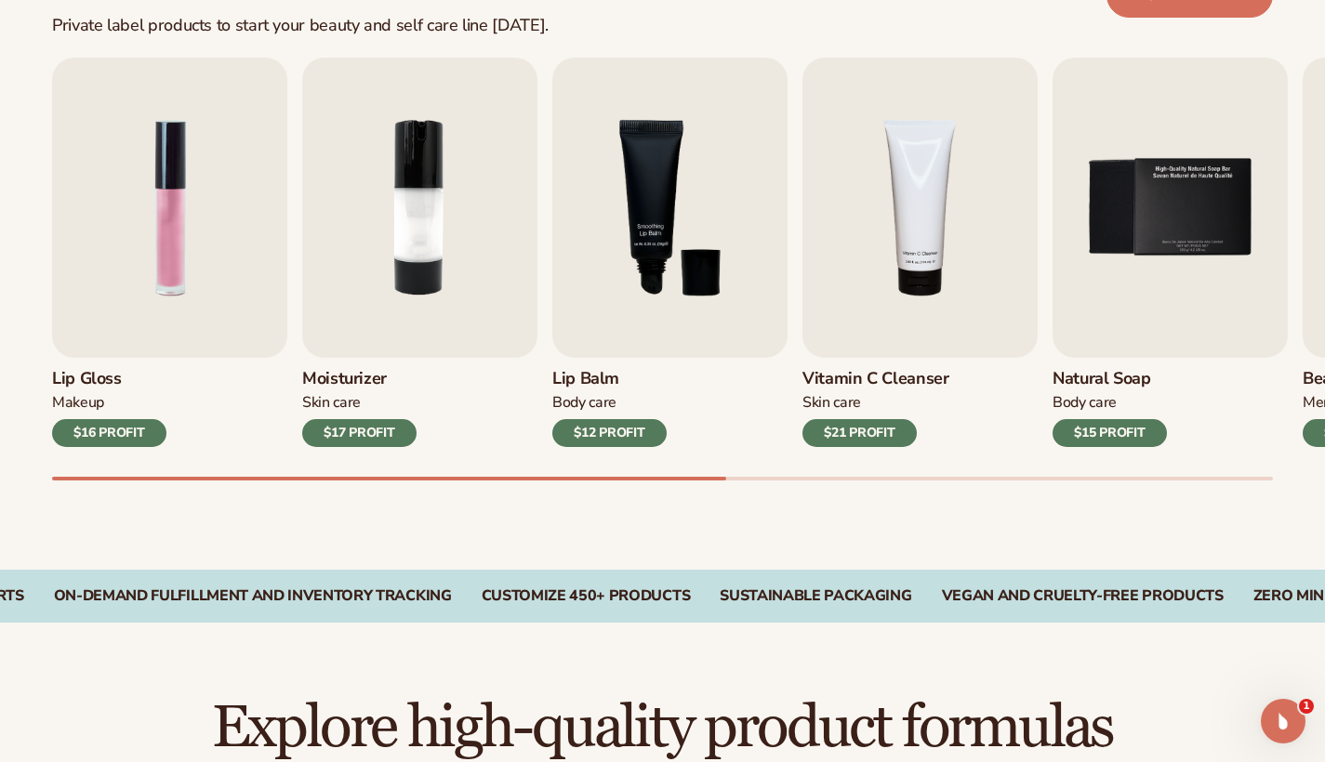
click at [99, 433] on div "$16 PROFIT" at bounding box center [109, 433] width 114 height 28
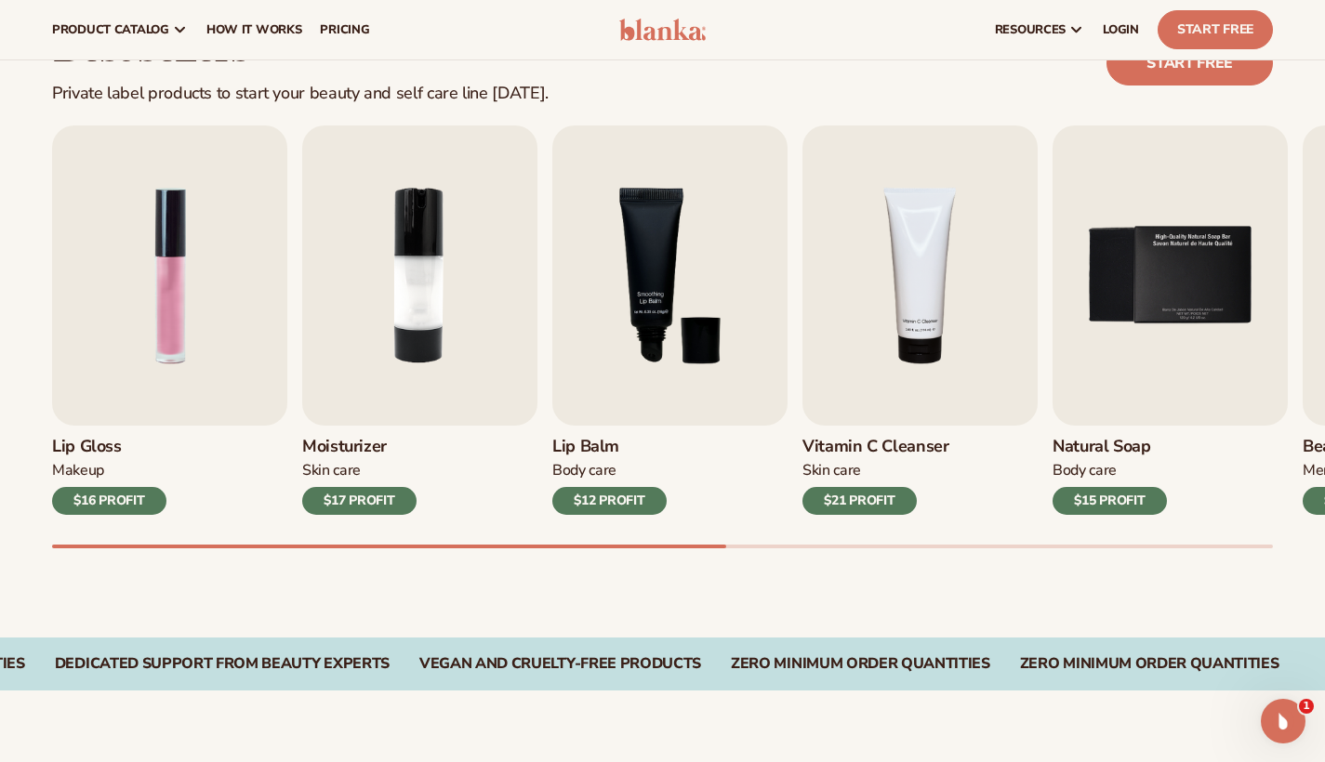
scroll to position [517, 0]
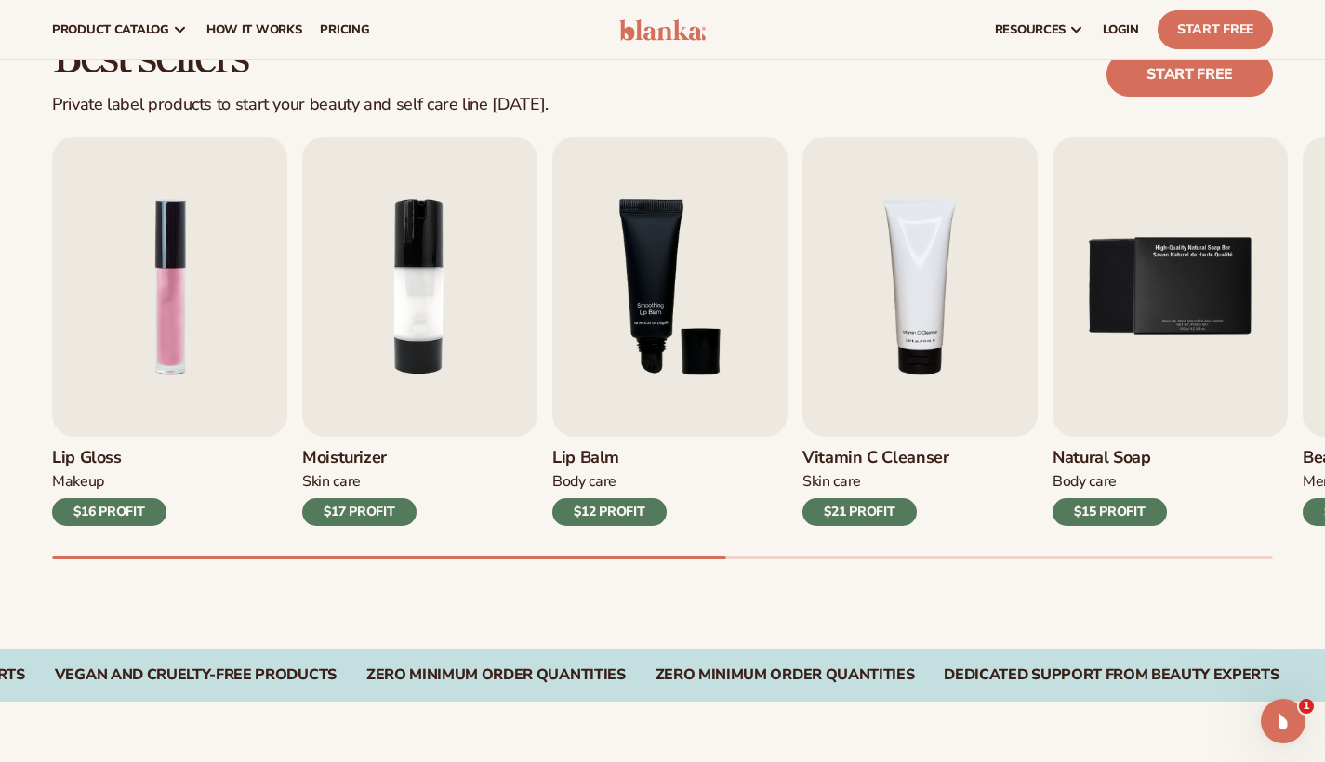
drag, startPoint x: 1242, startPoint y: 548, endPoint x: 1294, endPoint y: 547, distance: 52.1
click at [1294, 547] on div "Lip Gloss Makeup $16 PROFIT Moisturizer Skin Care $17 PROFIT Lip Balm Body Care…" at bounding box center [688, 348] width 1273 height 423
click at [805, 541] on div "Lip Gloss Makeup $16 PROFIT Moisturizer Skin Care $17 PROFIT Lip Balm Body Care…" at bounding box center [688, 348] width 1273 height 423
click at [799, 546] on div "Lip Gloss Makeup $16 PROFIT Moisturizer Skin Care $17 PROFIT Lip Balm Body Care…" at bounding box center [688, 348] width 1273 height 423
click at [698, 551] on div "Lip Gloss Makeup $16 PROFIT Moisturizer Skin Care $17 PROFIT Lip Balm Body Care…" at bounding box center [688, 348] width 1273 height 423
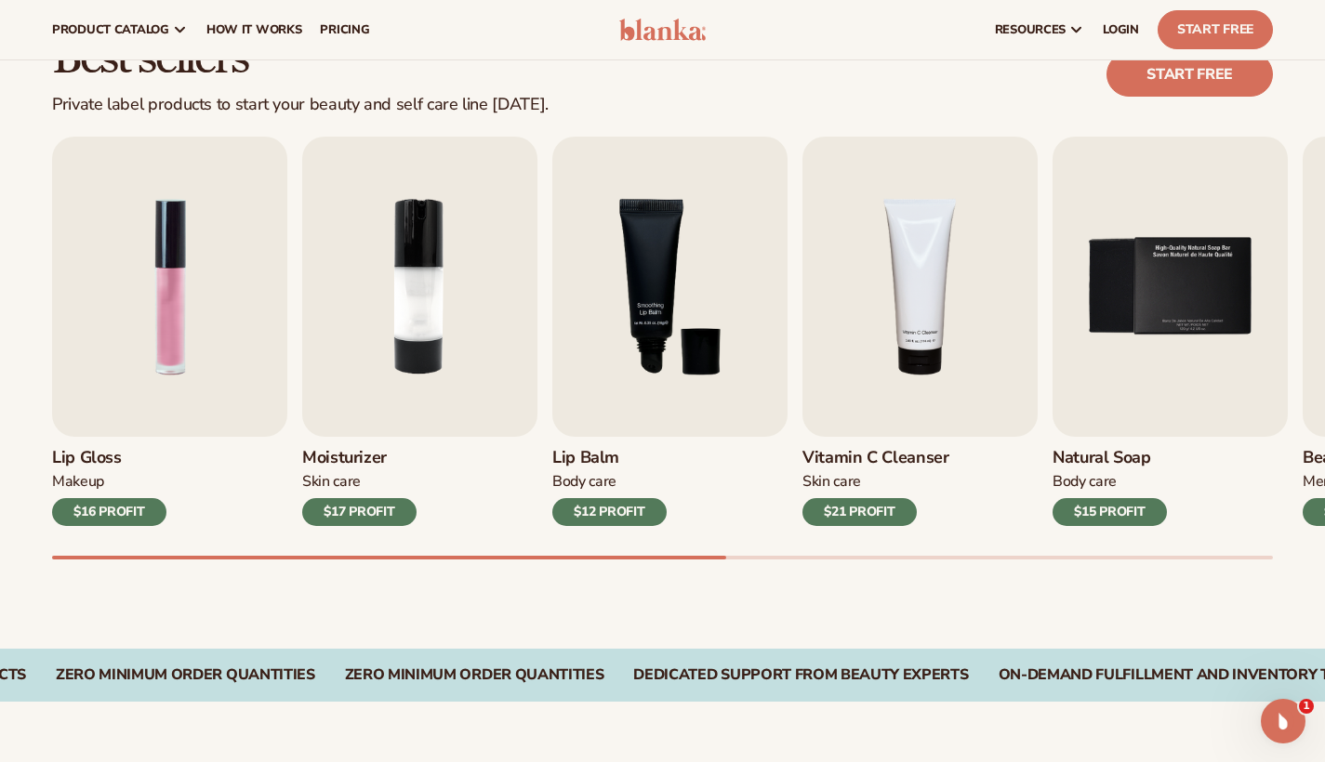
click at [698, 551] on div "Lip Gloss Makeup $16 PROFIT Moisturizer Skin Care $17 PROFIT Lip Balm Body Care…" at bounding box center [688, 348] width 1273 height 423
drag, startPoint x: 1225, startPoint y: 537, endPoint x: 1338, endPoint y: 547, distance: 112.9
click at [146, 297] on img "1 / 9" at bounding box center [169, 287] width 235 height 300
click at [178, 348] on img "1 / 9" at bounding box center [169, 287] width 235 height 300
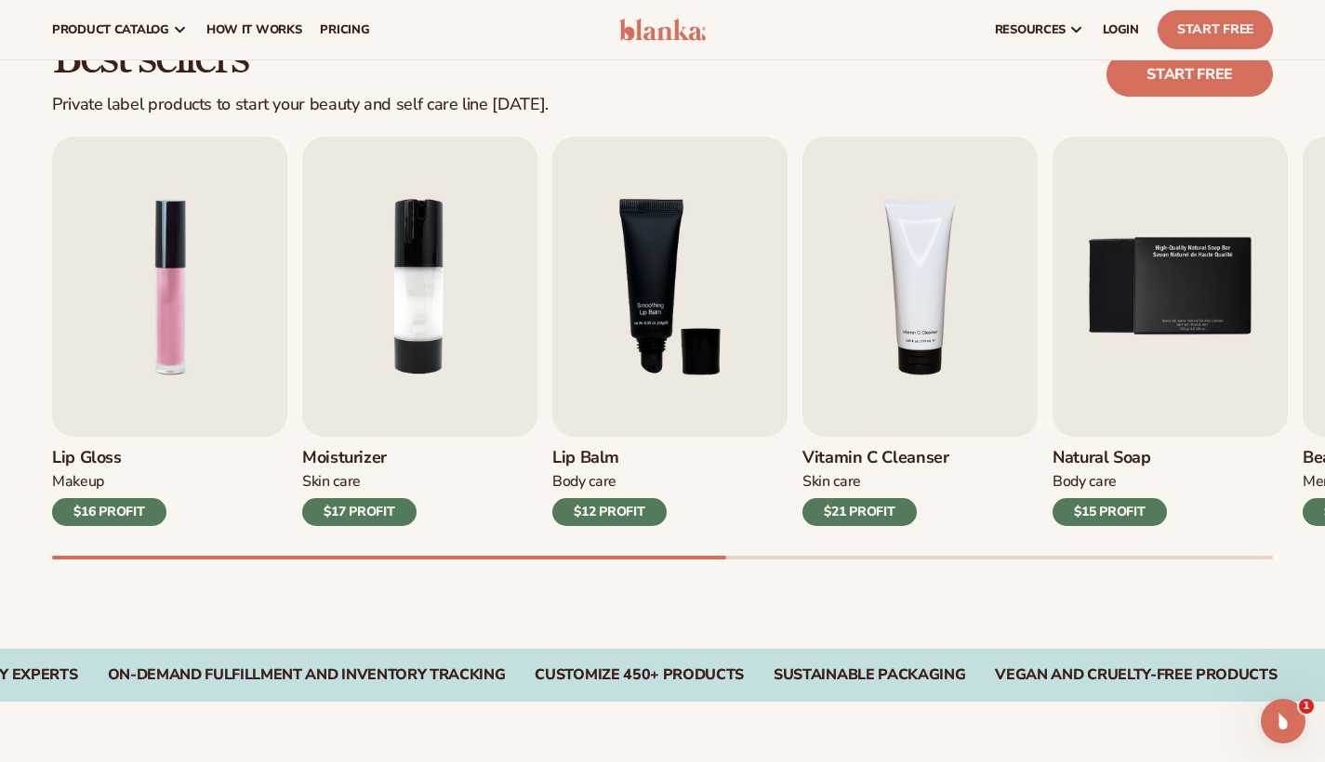
click at [82, 494] on div "Lip Gloss Makeup $16 PROFIT" at bounding box center [169, 481] width 235 height 89
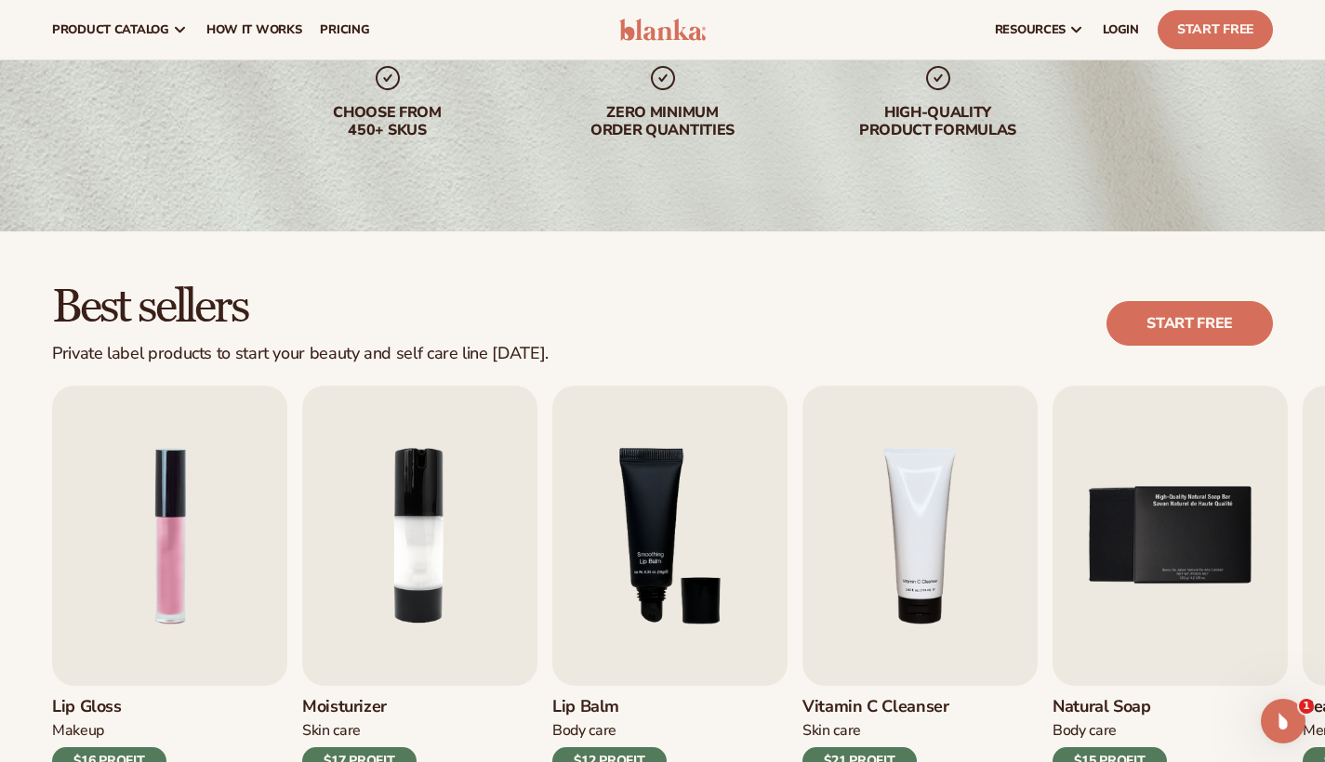
scroll to position [267, 0]
click at [1140, 526] on img "5 / 9" at bounding box center [1169, 537] width 235 height 300
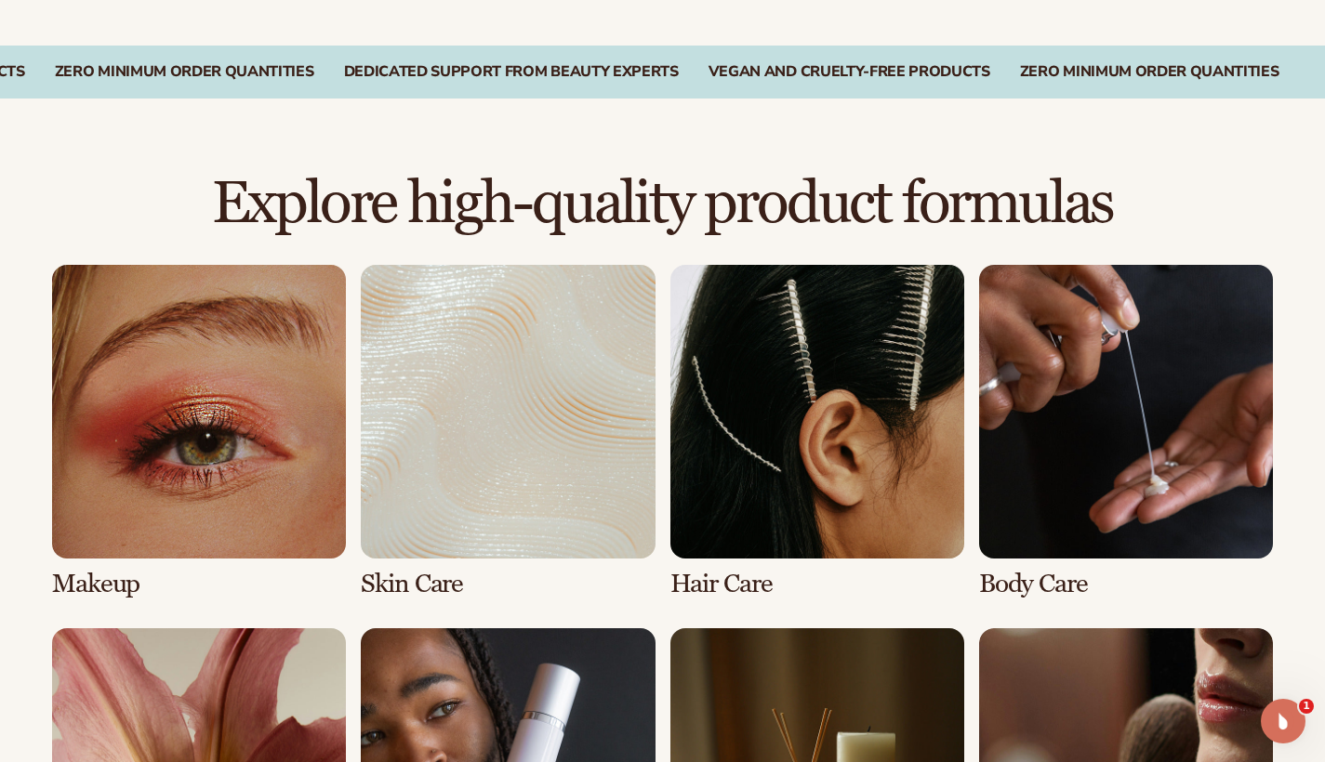
scroll to position [1124, 0]
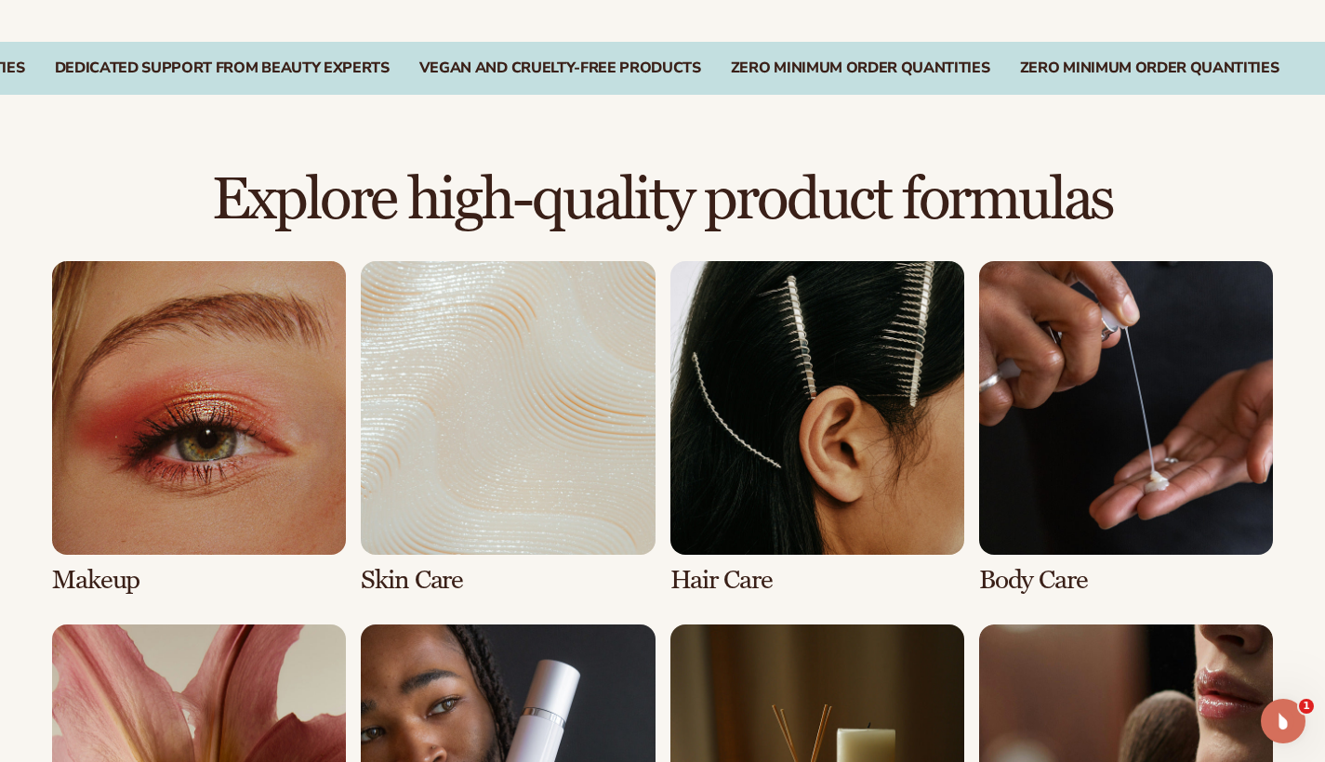
click at [218, 513] on link "1 / 8" at bounding box center [199, 428] width 294 height 334
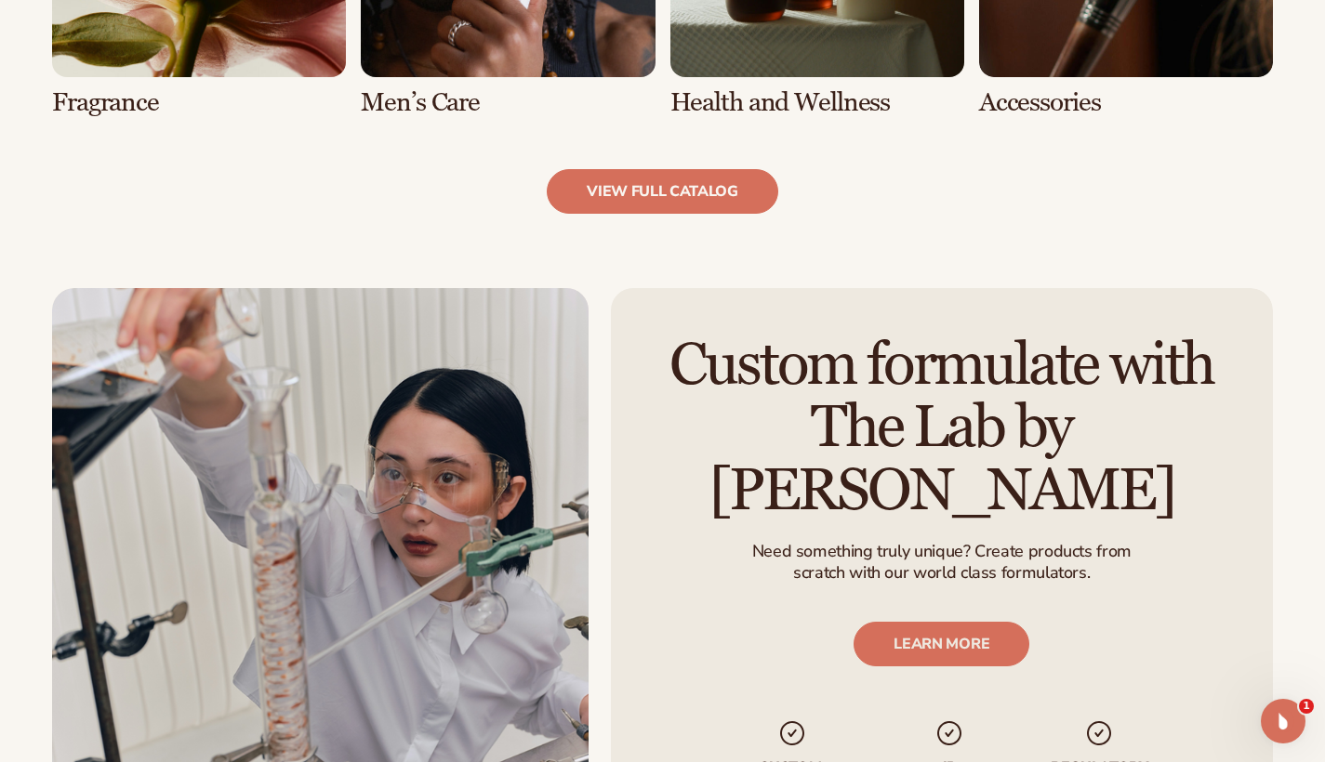
scroll to position [2003, 0]
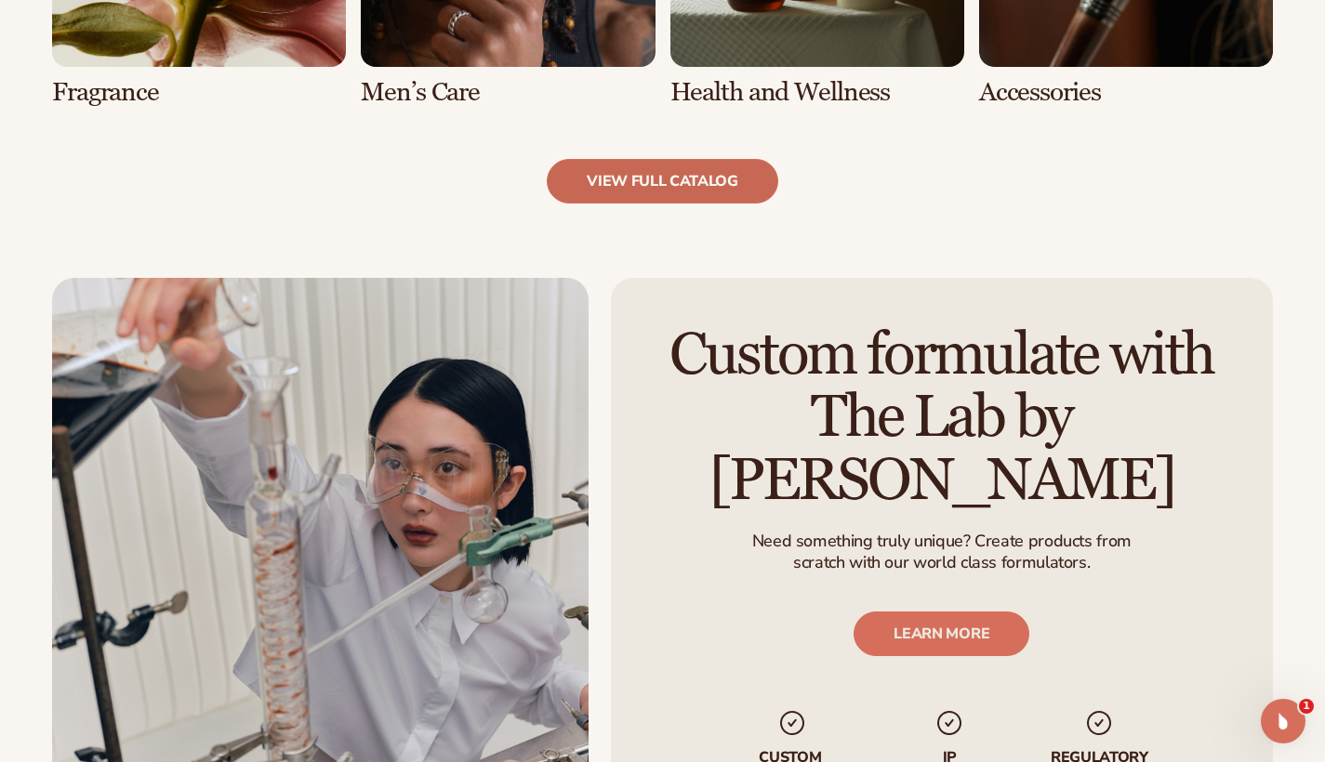
click at [595, 176] on link "view full catalog" at bounding box center [662, 181] width 231 height 45
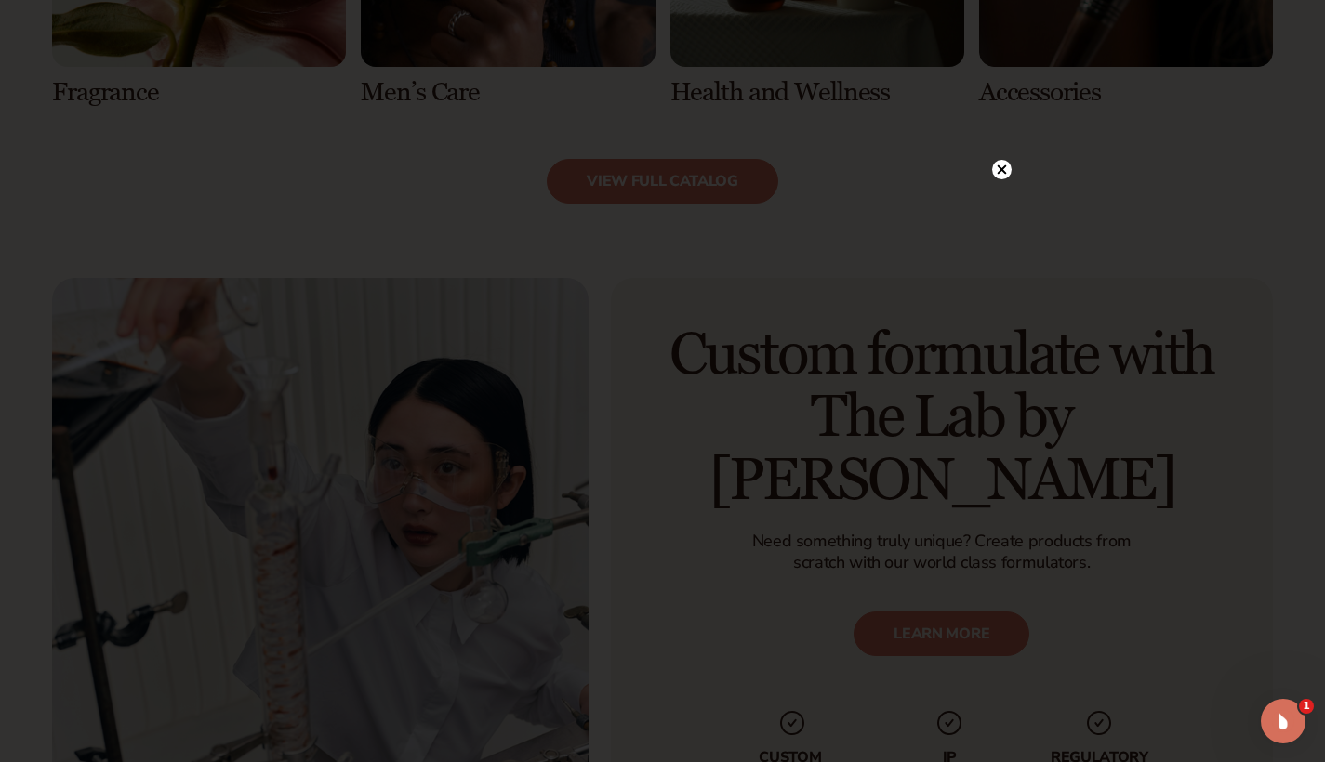
click at [997, 170] on circle at bounding box center [1002, 170] width 20 height 20
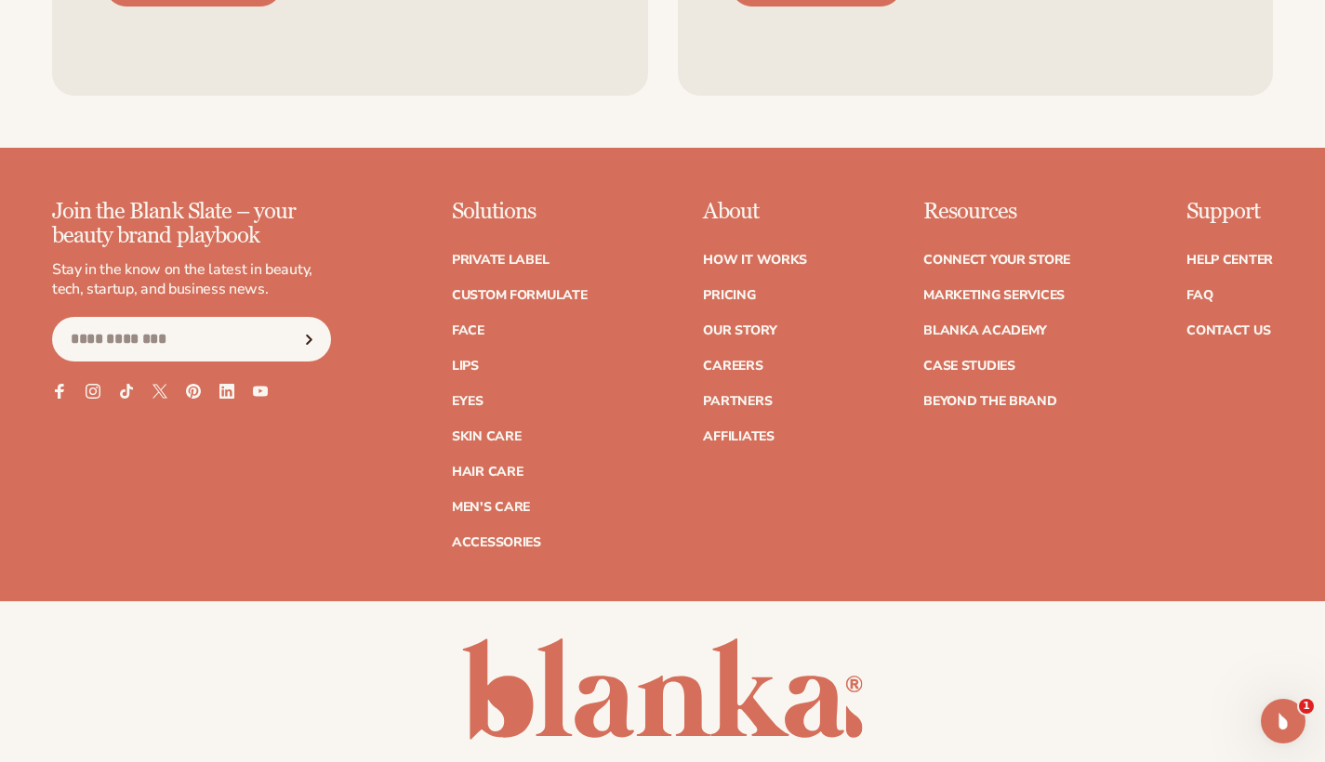
scroll to position [3507, 0]
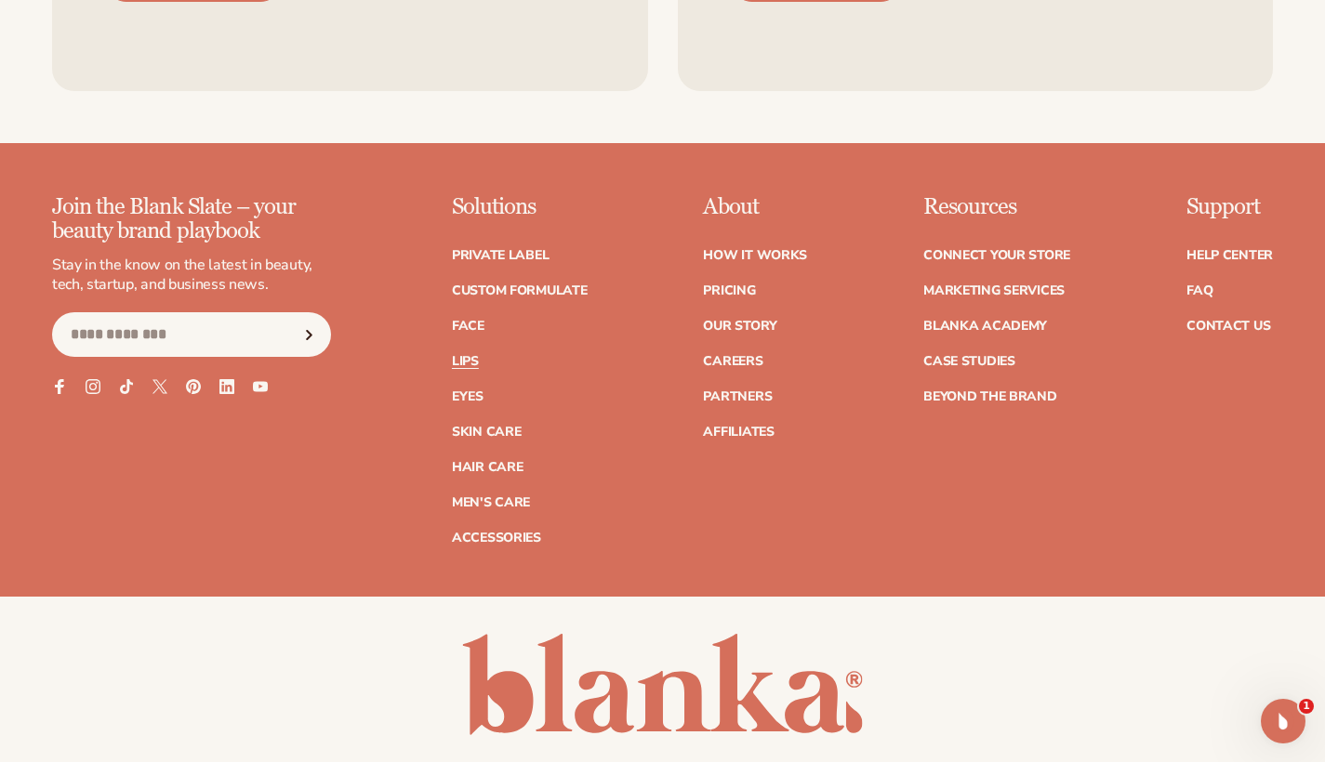
click at [470, 355] on link "Lips" at bounding box center [465, 361] width 27 height 13
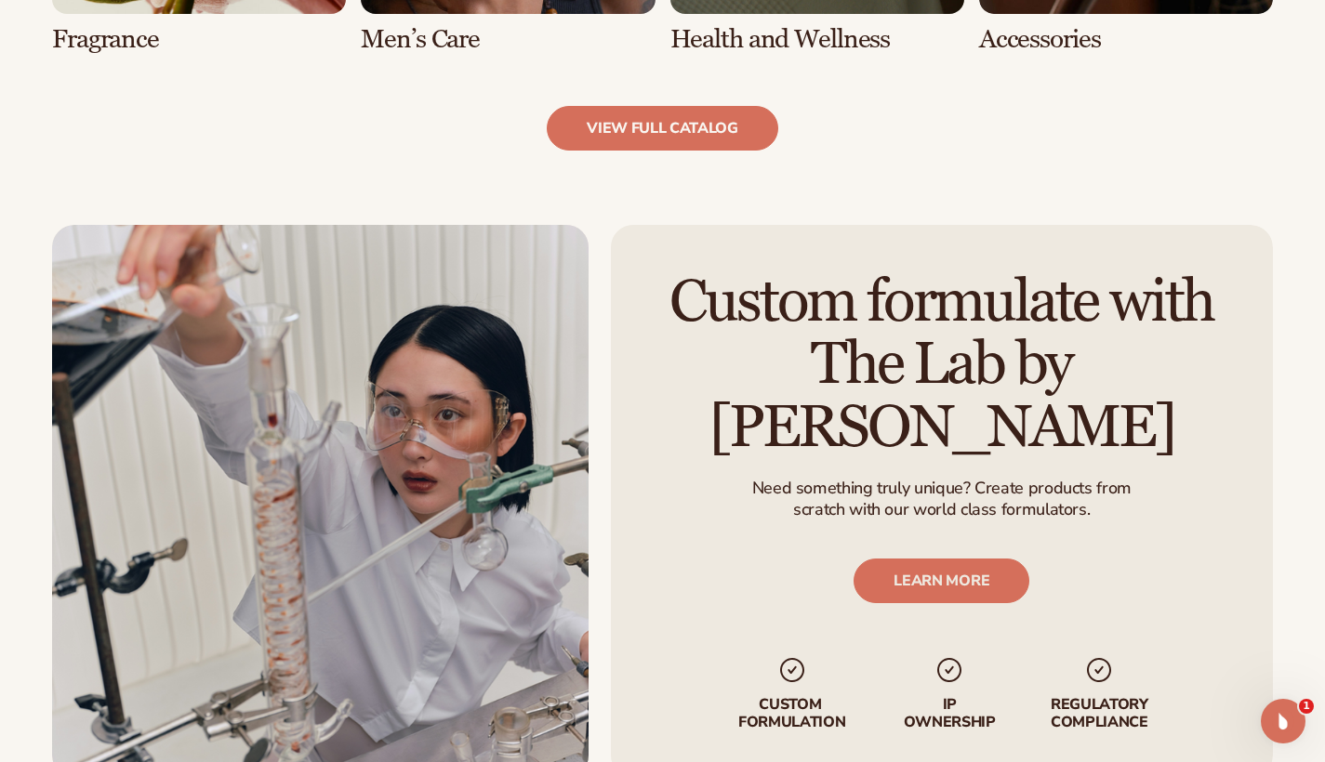
scroll to position [2067, 0]
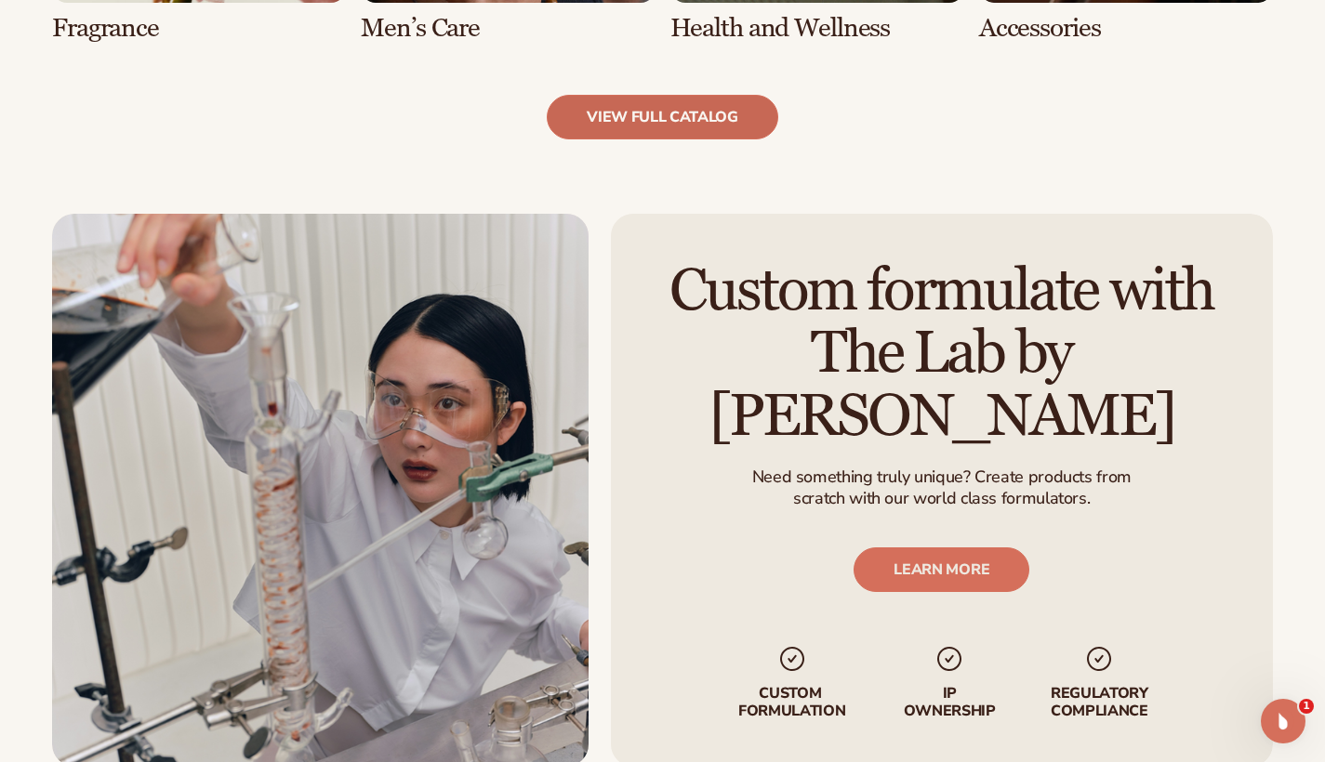
click at [647, 108] on link "view full catalog" at bounding box center [662, 117] width 231 height 45
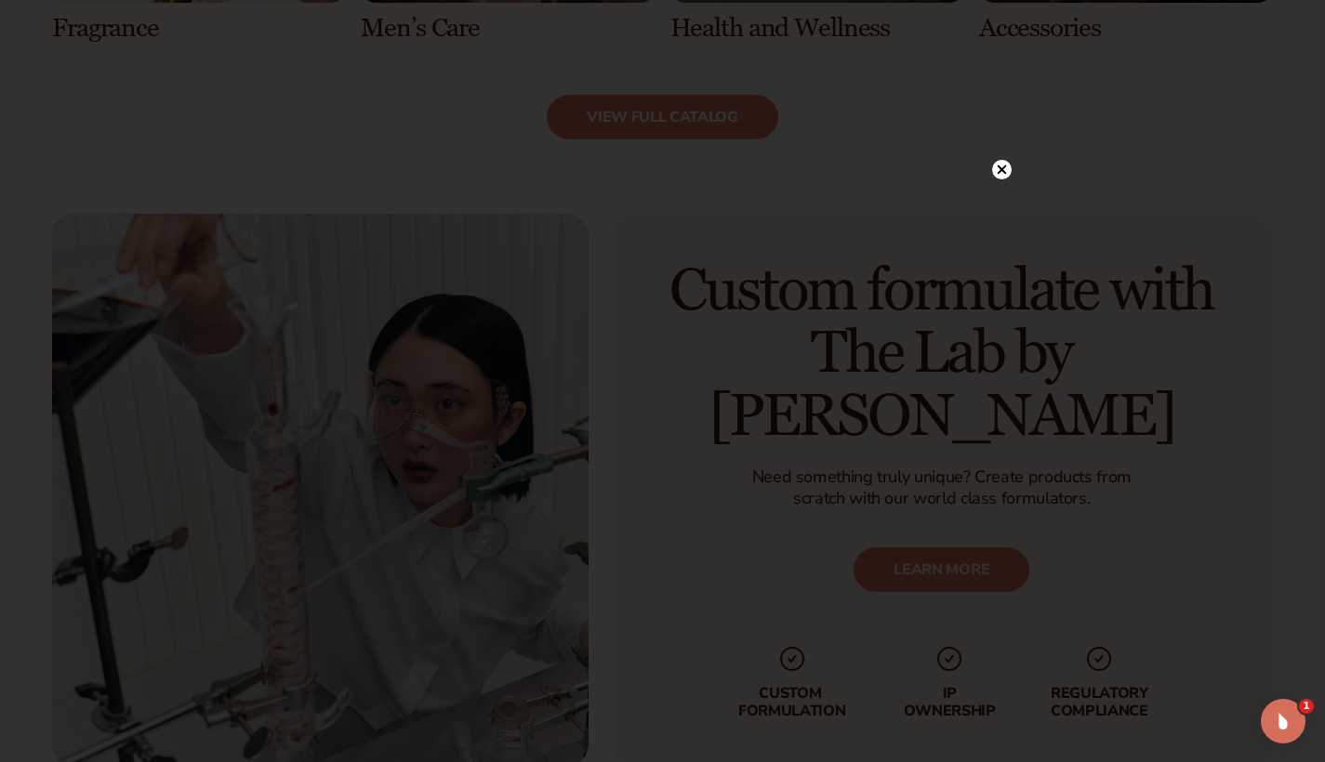
click at [1002, 170] on icon at bounding box center [1001, 169] width 9 height 9
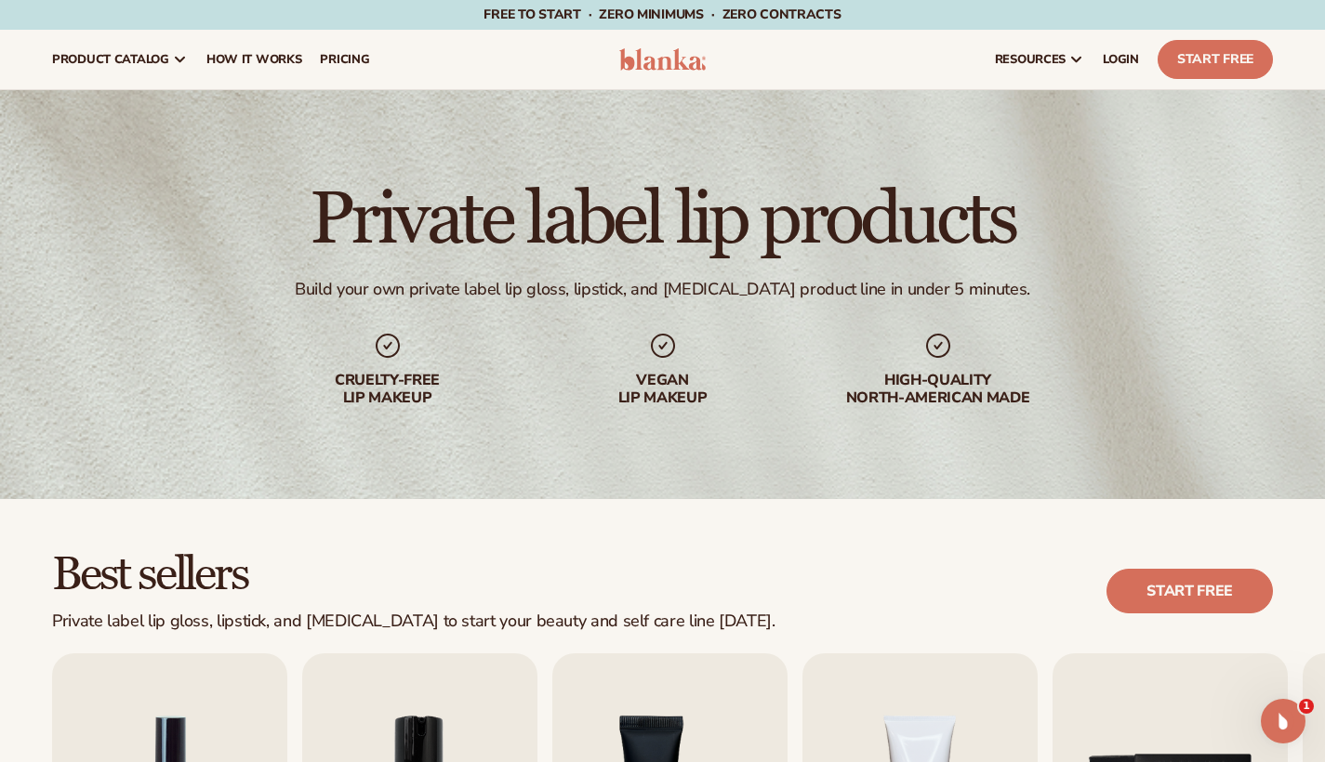
scroll to position [0, 0]
